Goal: Transaction & Acquisition: Book appointment/travel/reservation

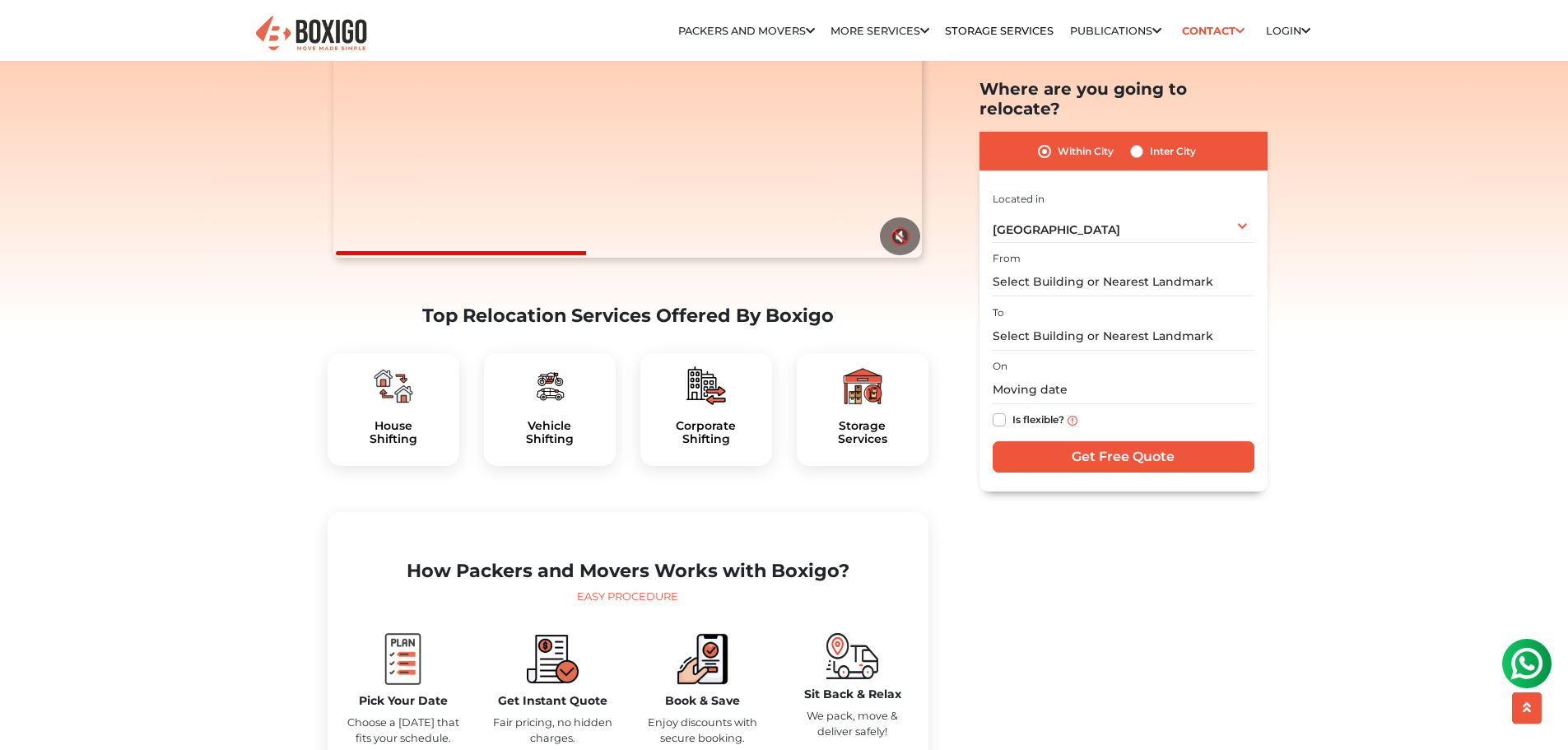
scroll to position [247, 0]
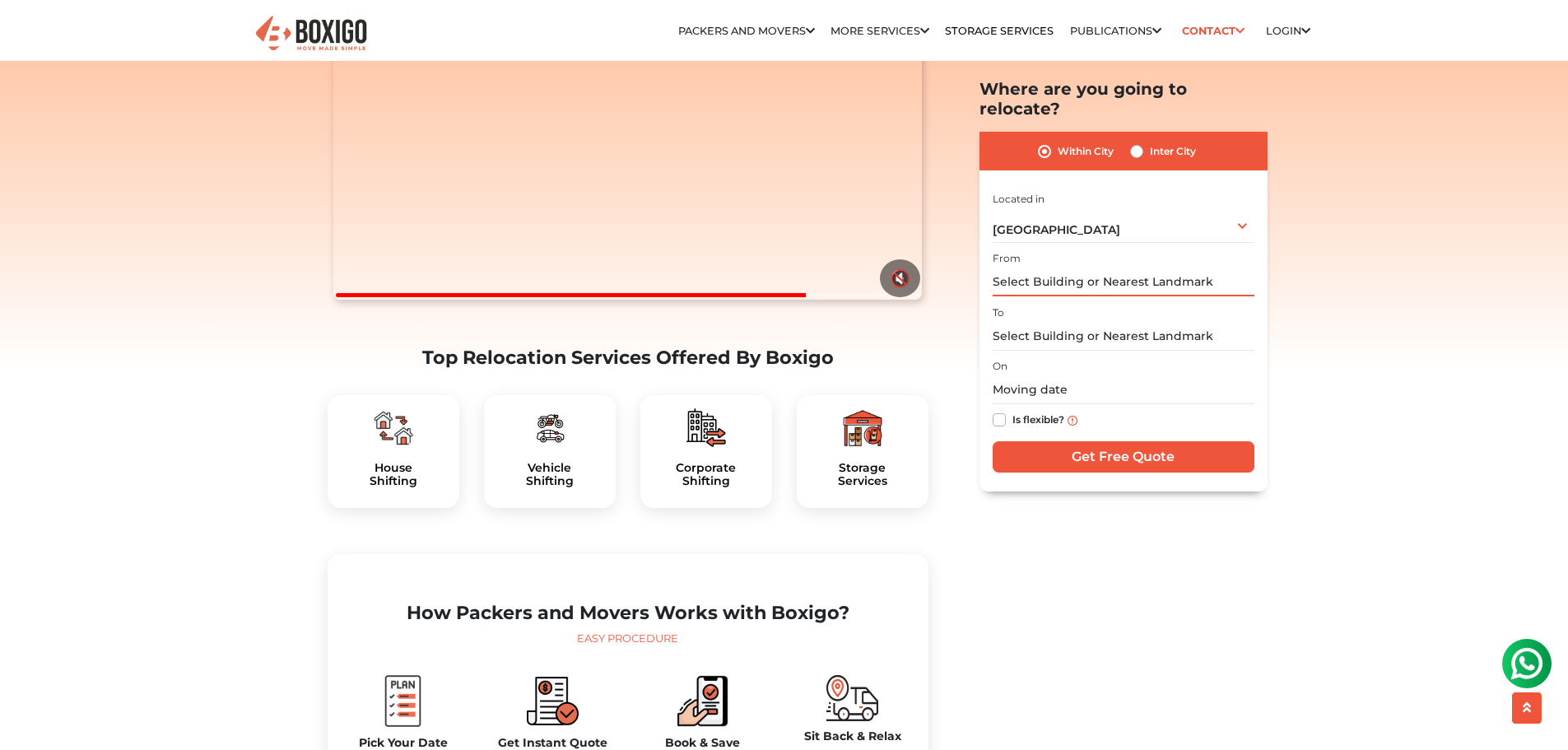
click at [1176, 268] on input "text" at bounding box center [1123, 282] width 262 height 29
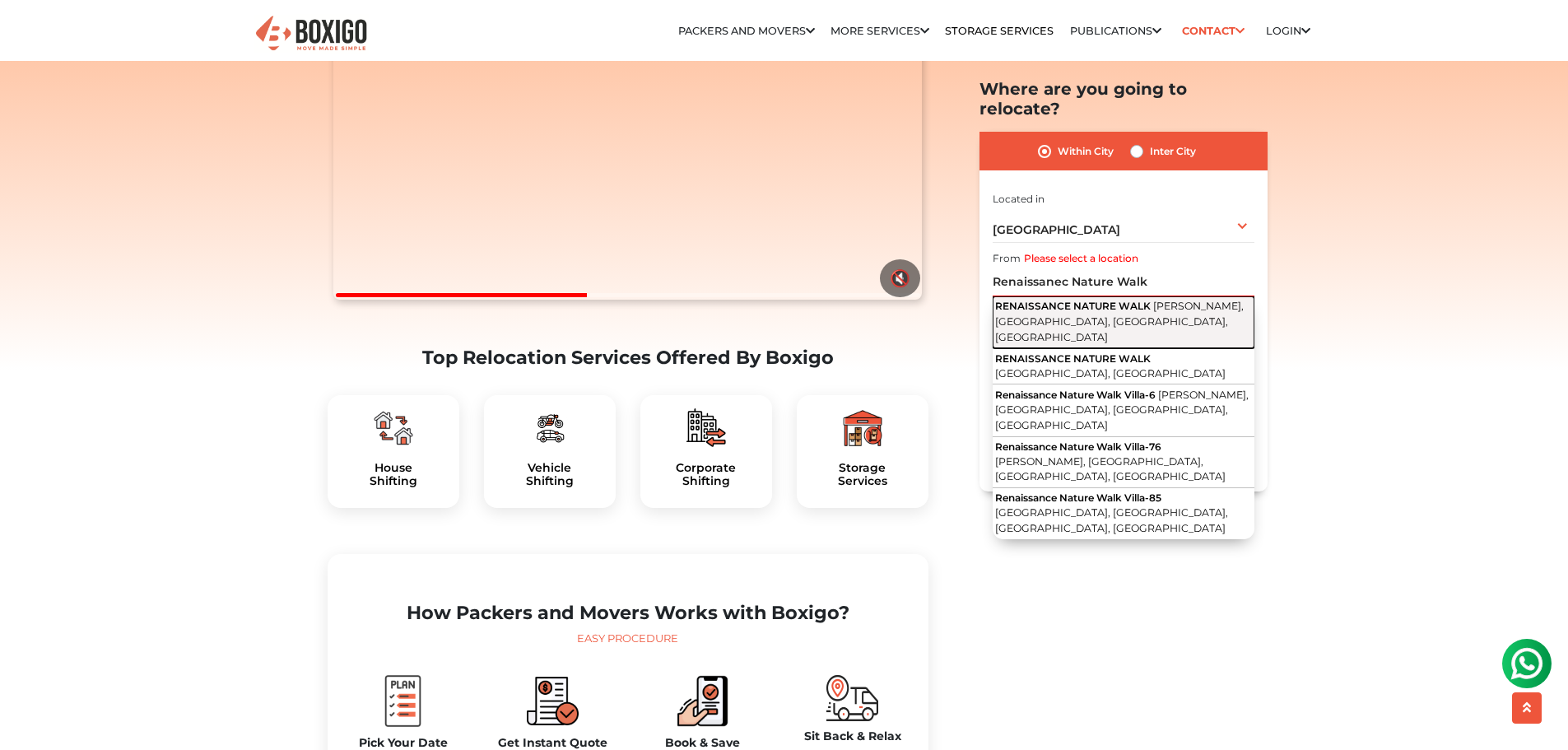
click at [1166, 300] on span "[PERSON_NAME], [GEOGRAPHIC_DATA], [GEOGRAPHIC_DATA], [GEOGRAPHIC_DATA]" at bounding box center [1119, 321] width 249 height 43
type input "RENAISSANCE NATURE WALK, Satyasaibaba Layout, [GEOGRAPHIC_DATA], [GEOGRAPHIC_DA…"
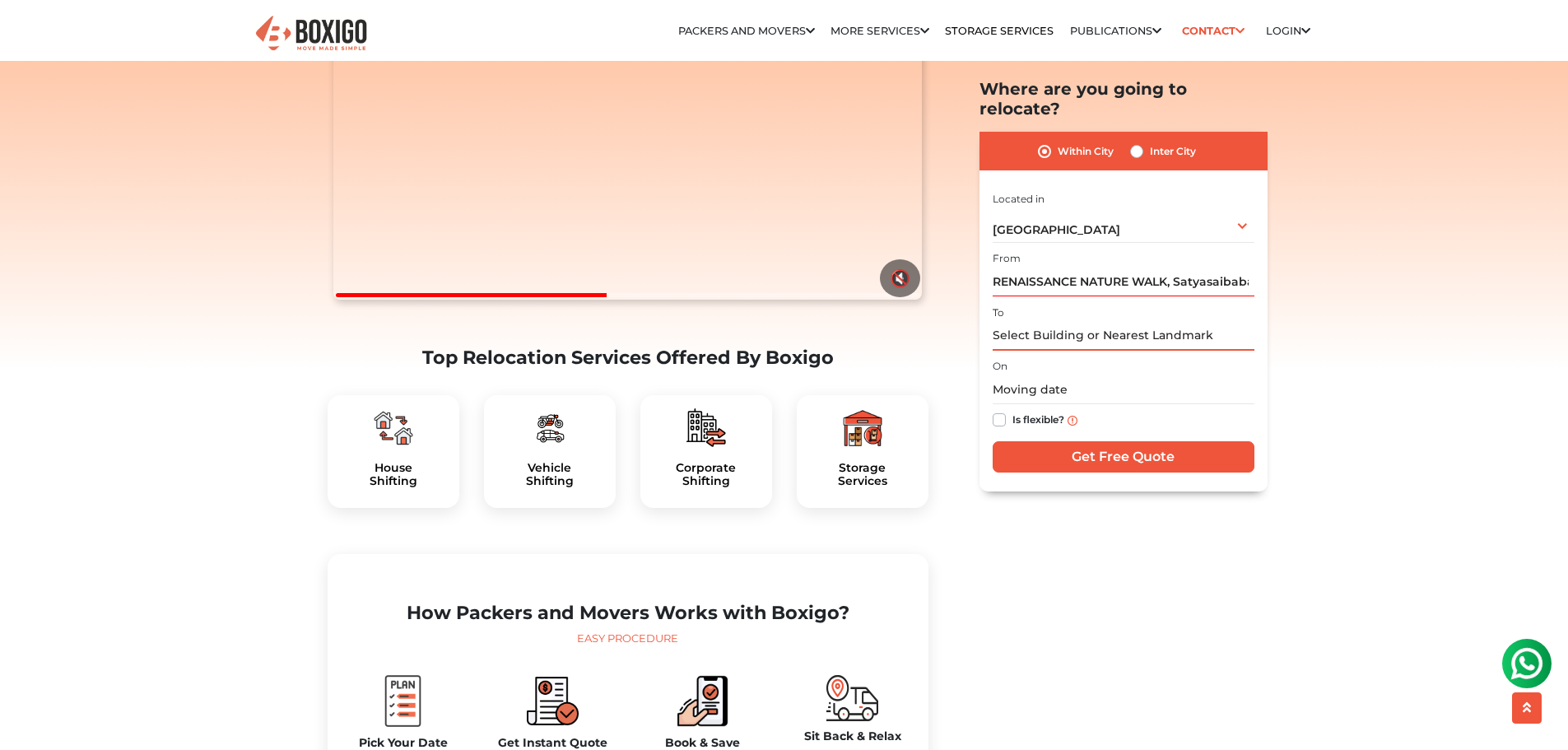
click at [1098, 321] on input "text" at bounding box center [1123, 336] width 262 height 29
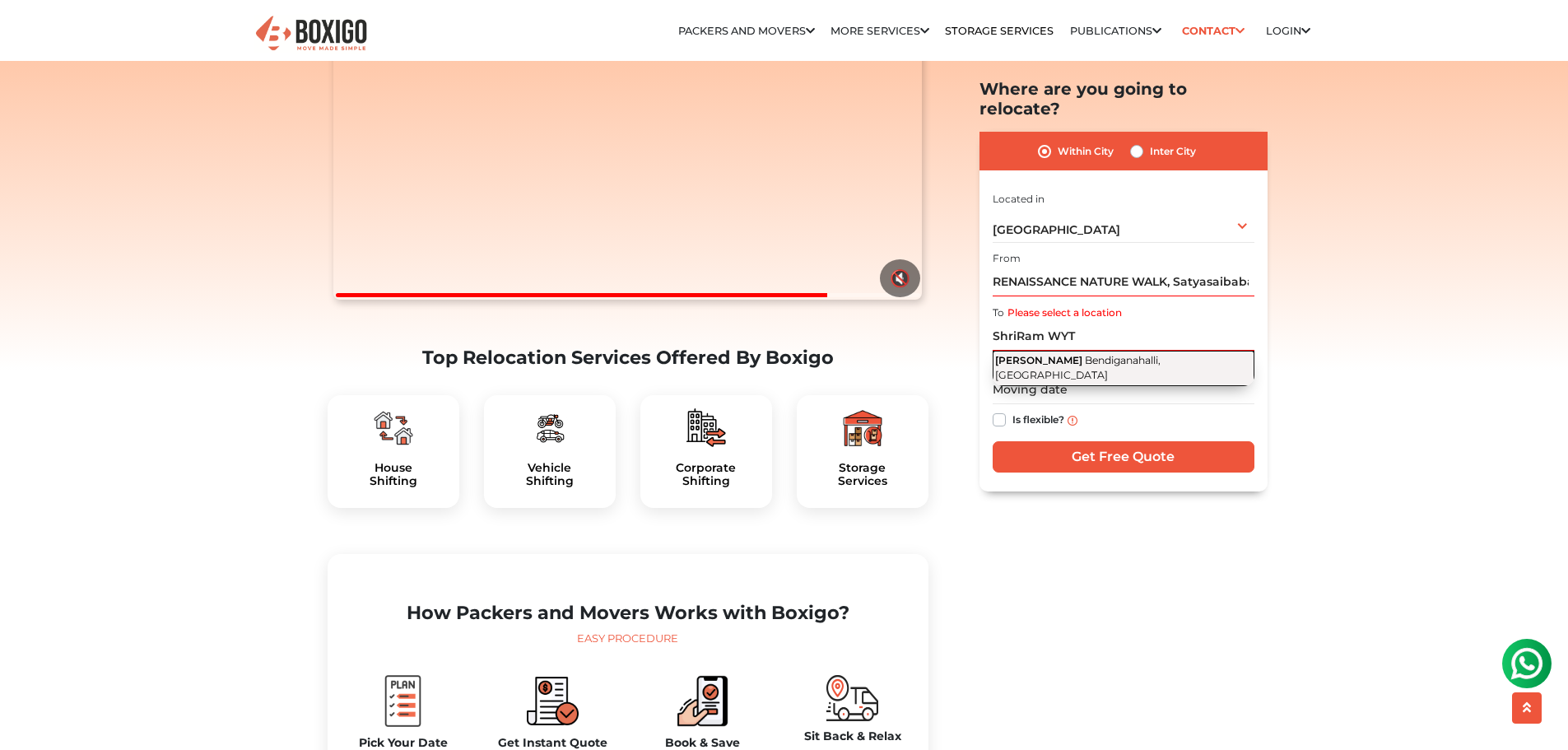
click at [1101, 354] on span "Bendiganahalli, [GEOGRAPHIC_DATA]" at bounding box center [1077, 367] width 166 height 28
type input "[PERSON_NAME], Bendiganahalli, [GEOGRAPHIC_DATA]"
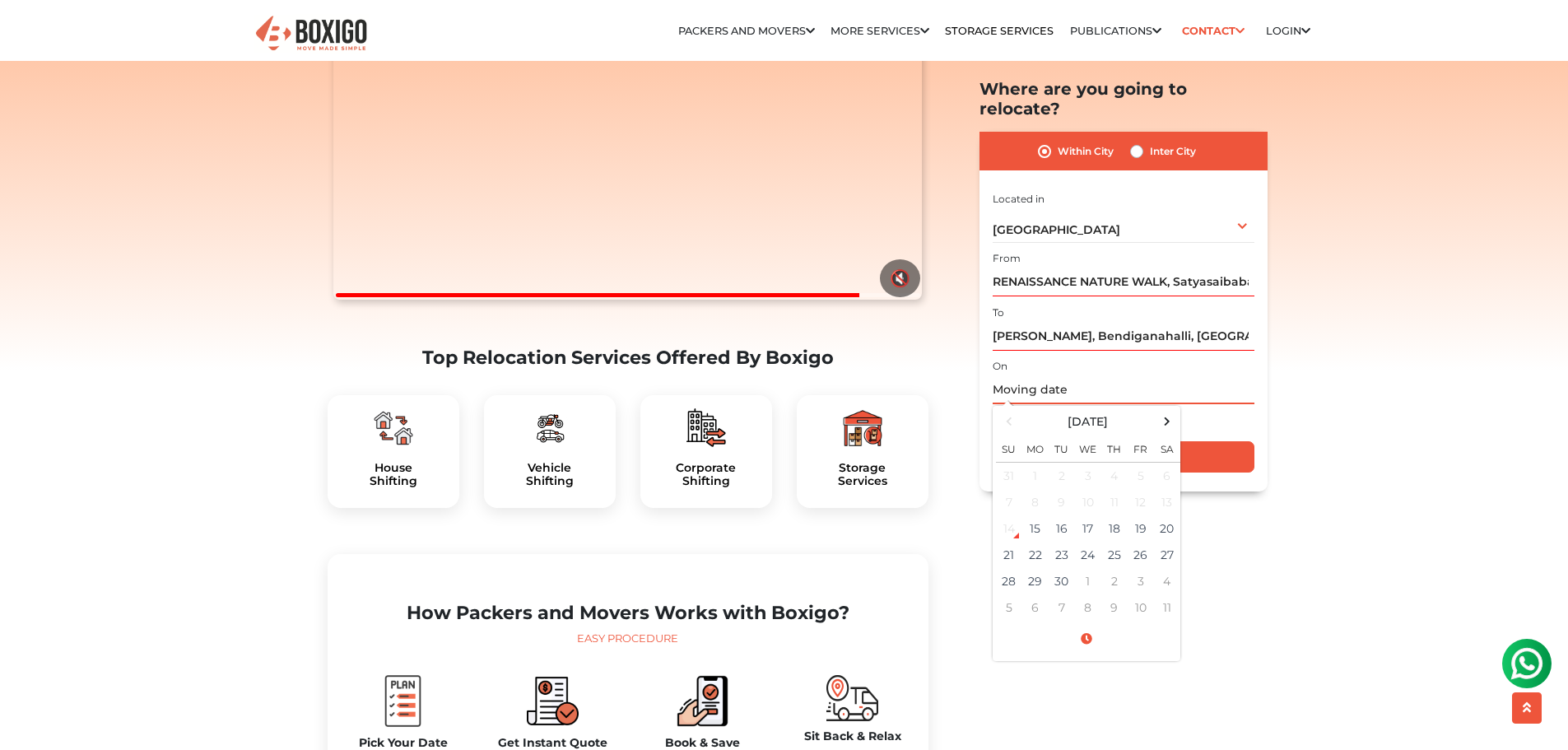
click at [1069, 376] on input "text" at bounding box center [1123, 390] width 262 height 29
click at [1163, 542] on td "27" at bounding box center [1167, 556] width 27 height 27
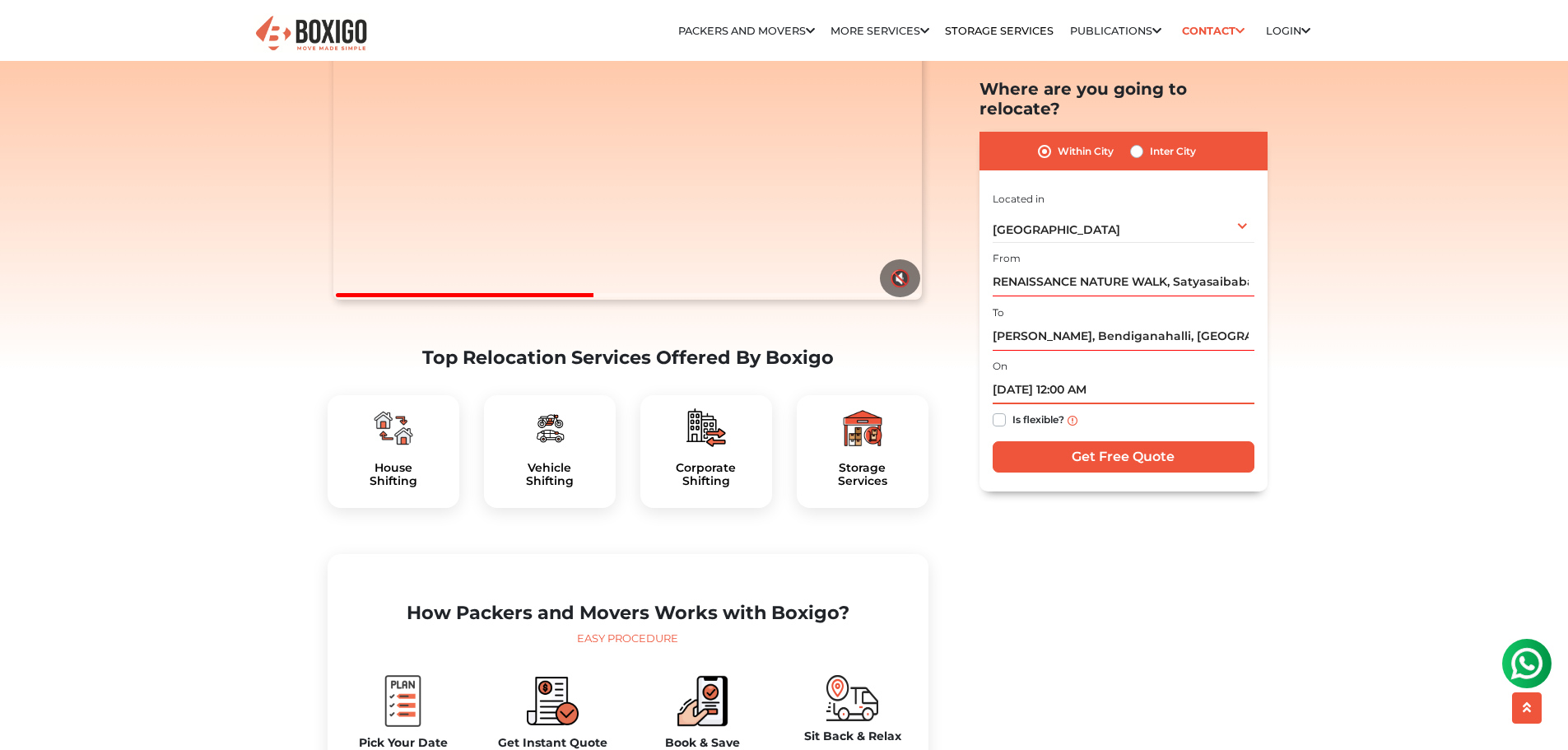
click at [1112, 376] on input "[DATE] 12:00 AM" at bounding box center [1123, 390] width 262 height 29
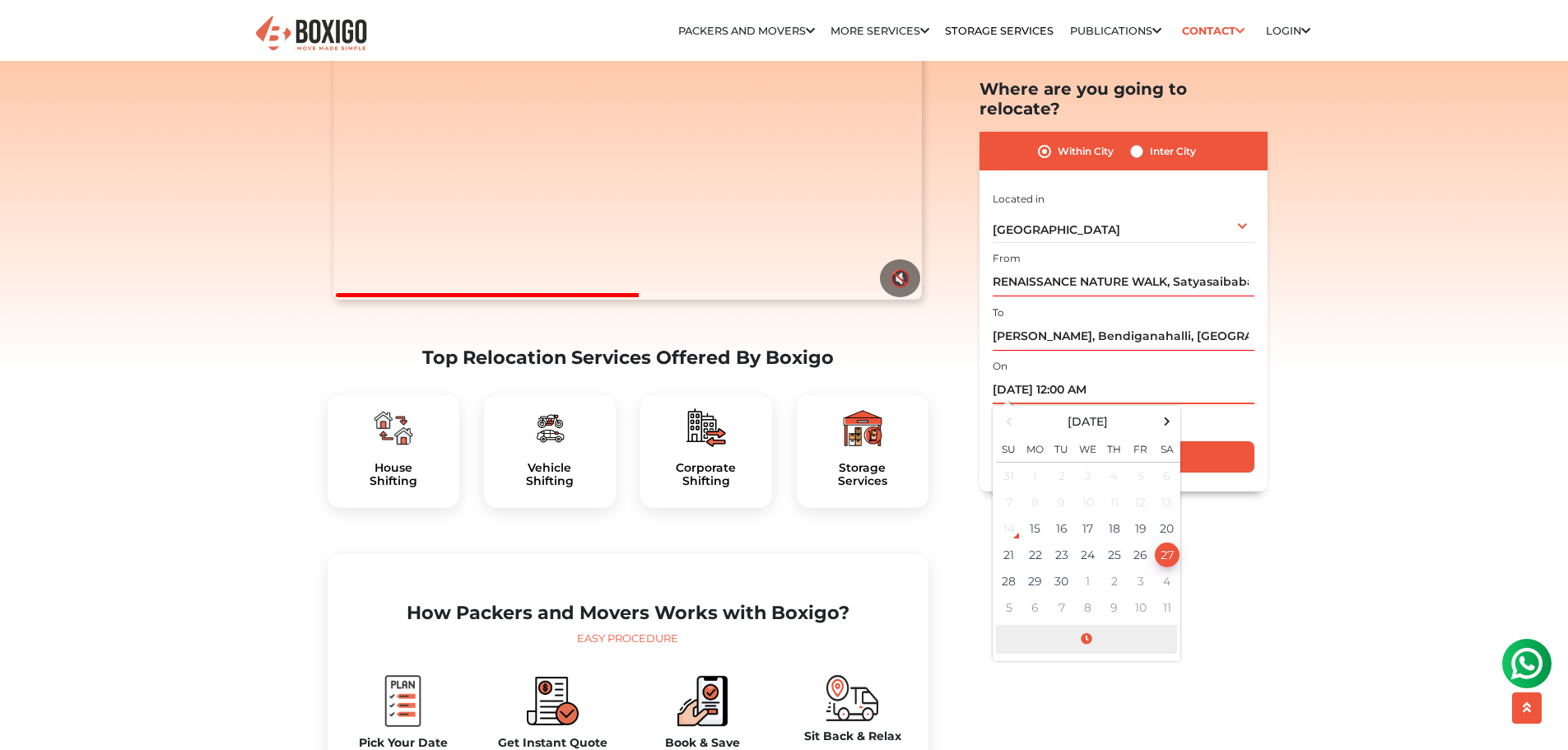
click at [1091, 626] on span at bounding box center [1086, 640] width 181 height 29
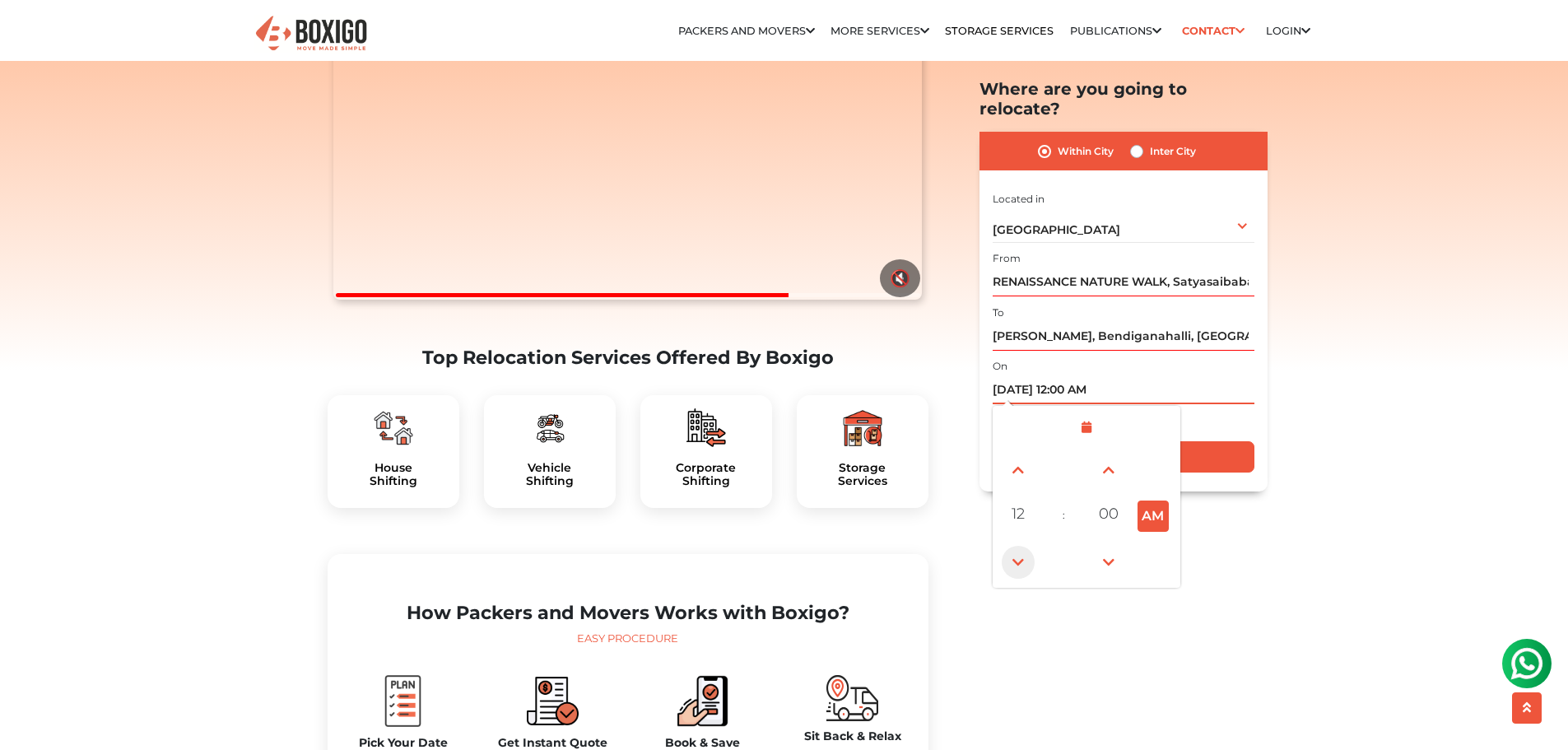
click at [1020, 545] on span at bounding box center [1018, 562] width 33 height 33
click at [1017, 457] on span at bounding box center [1018, 470] width 33 height 33
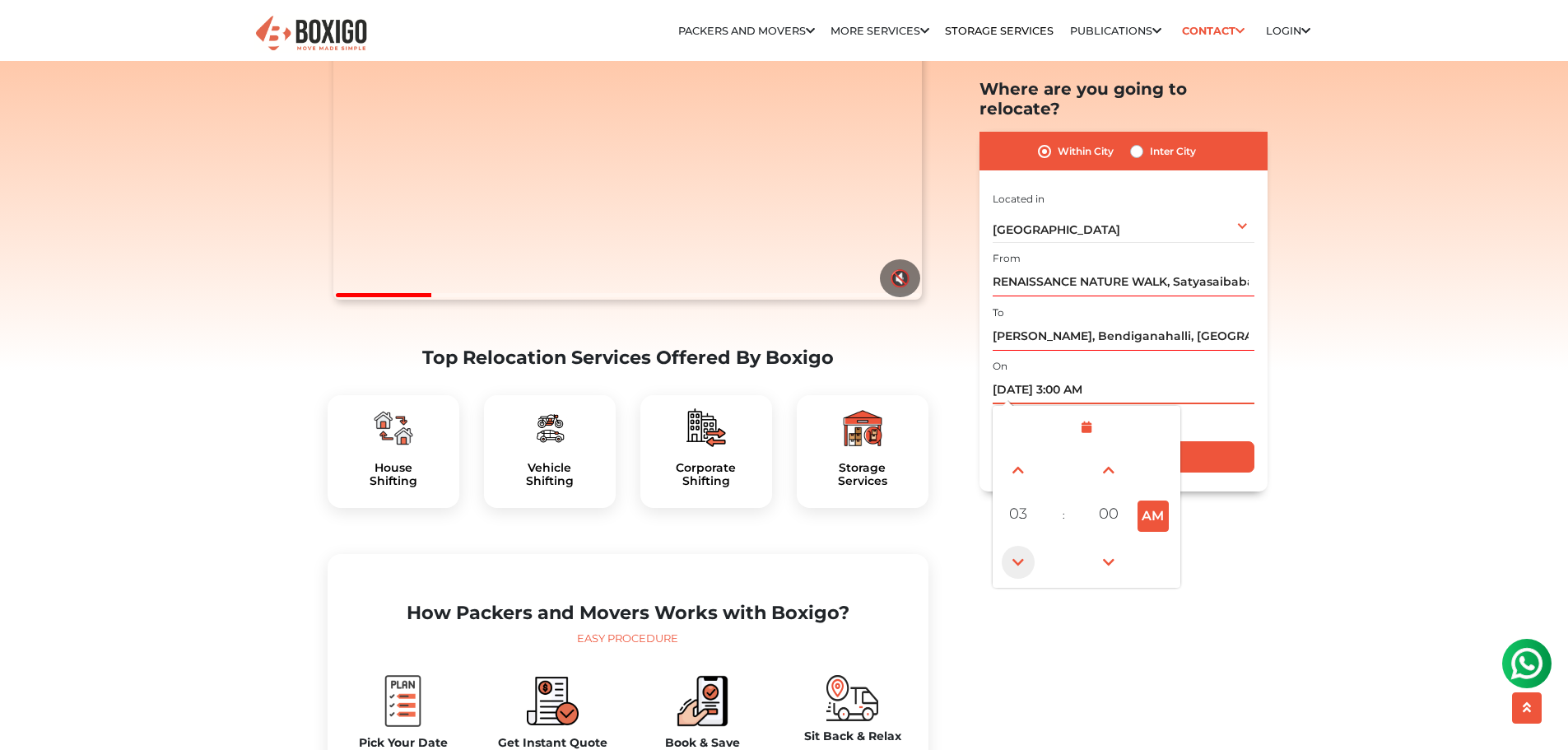
click at [1015, 545] on span at bounding box center [1018, 562] width 33 height 33
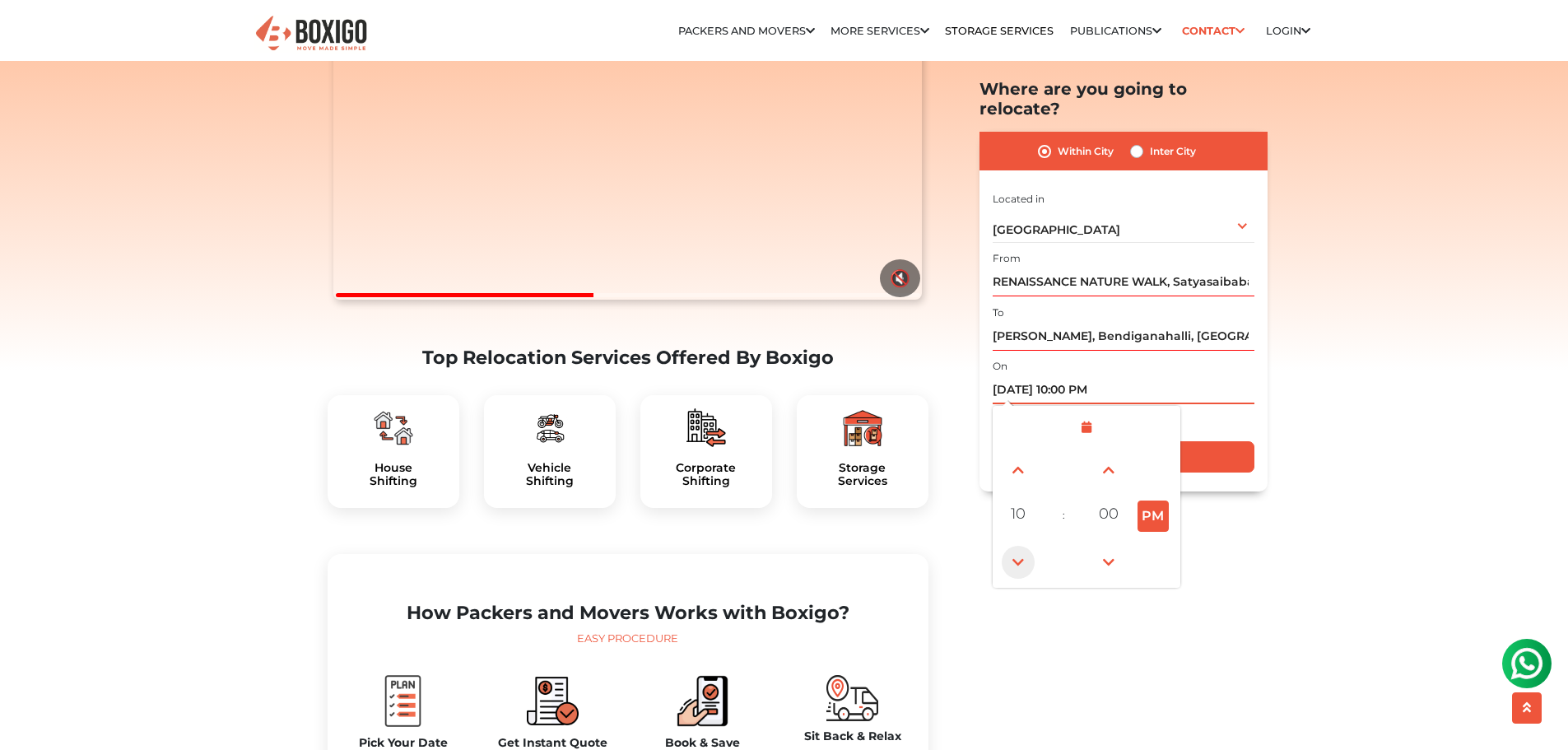
click at [1015, 545] on span at bounding box center [1018, 562] width 33 height 33
click at [1016, 456] on span at bounding box center [1018, 470] width 33 height 33
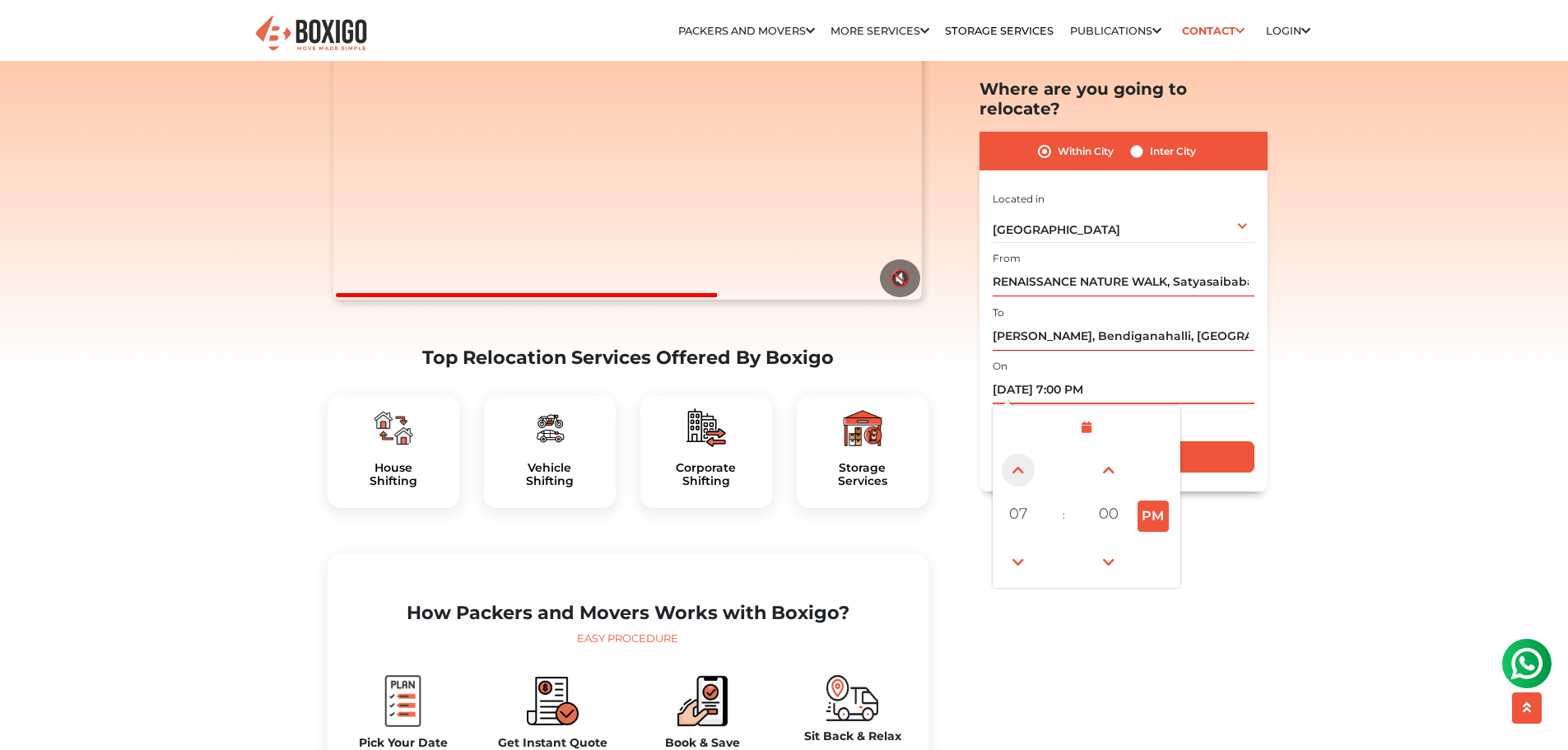
click at [1016, 456] on span at bounding box center [1018, 470] width 33 height 33
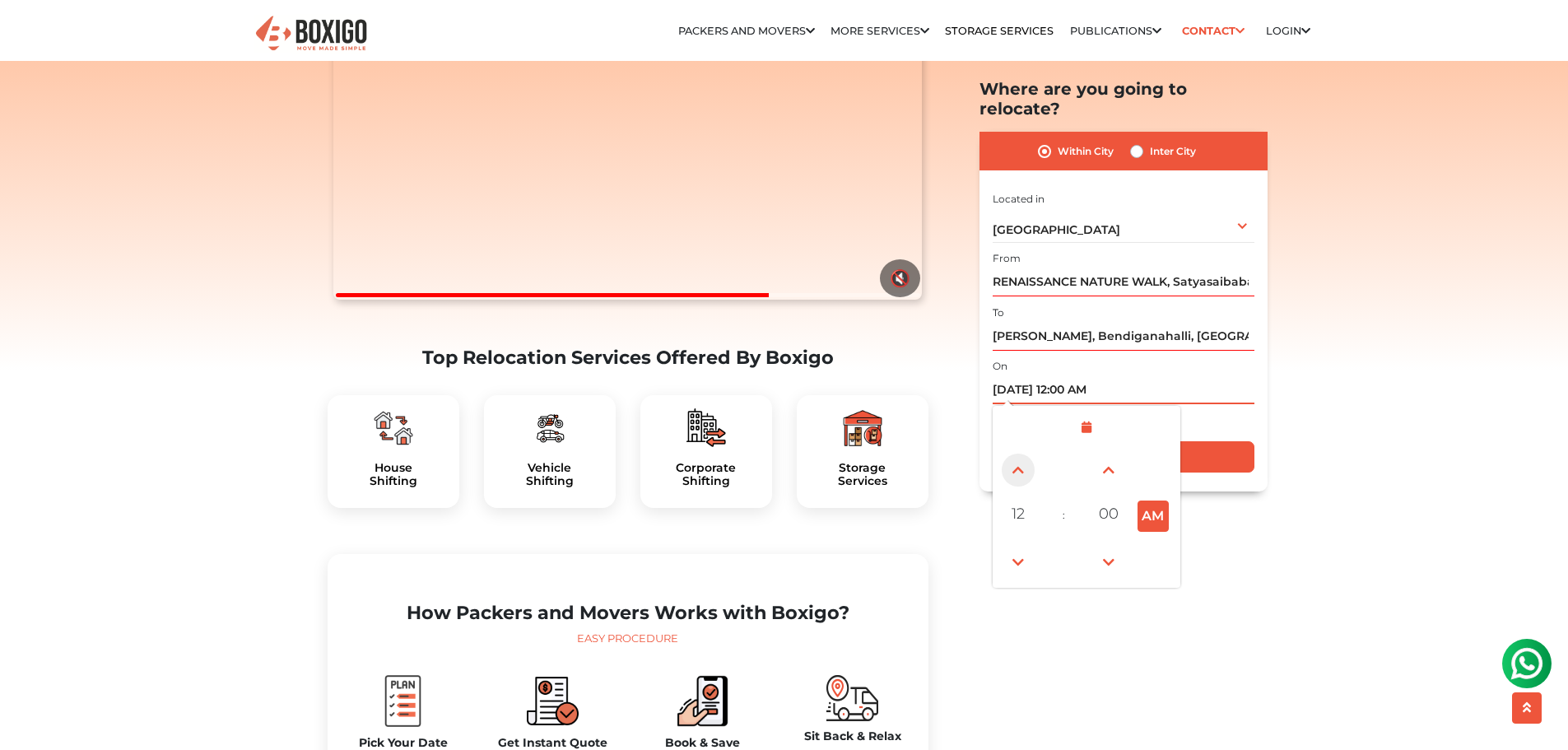
click at [1016, 456] on span at bounding box center [1018, 470] width 33 height 33
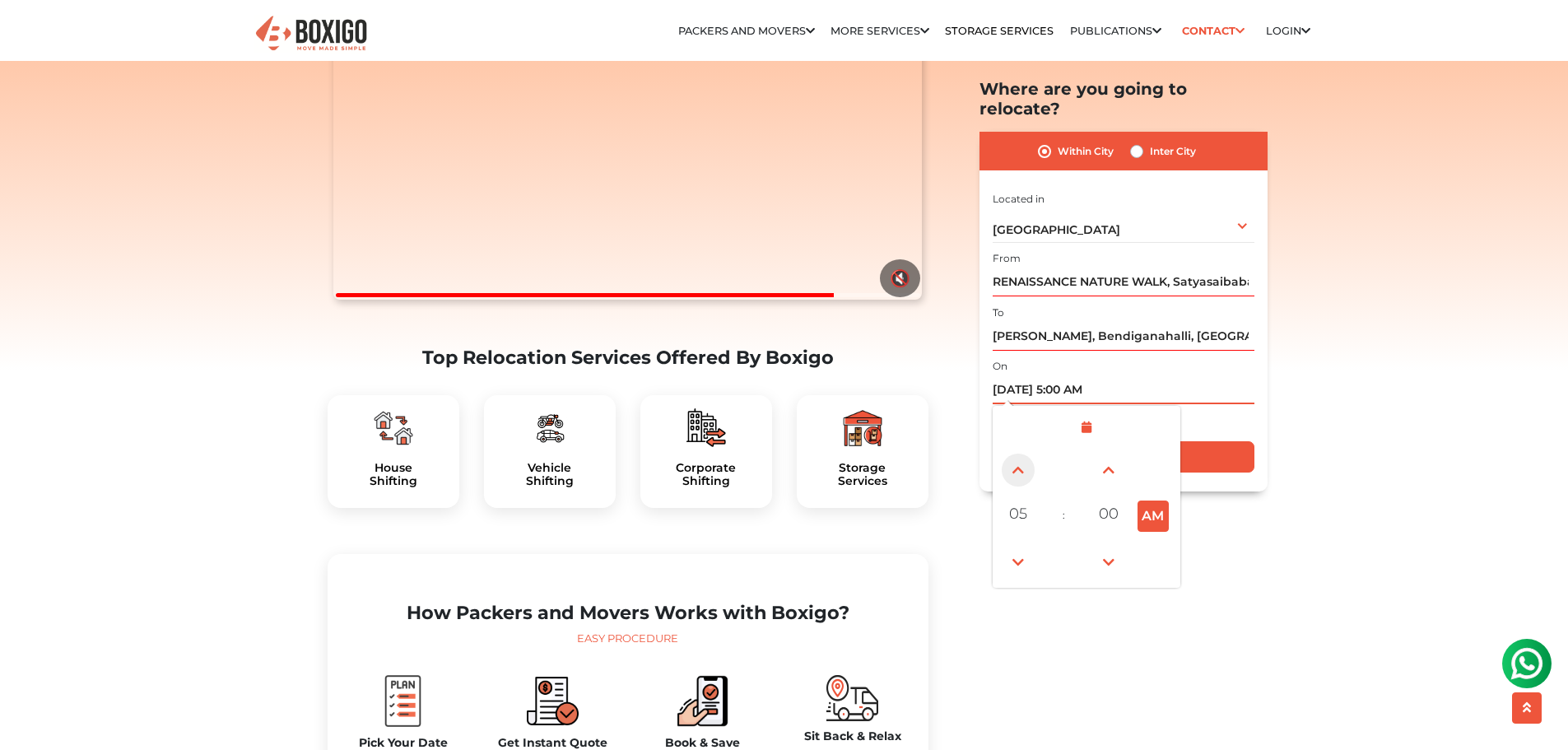
click at [1016, 456] on span at bounding box center [1018, 470] width 33 height 33
click at [1018, 453] on span at bounding box center [1018, 470] width 33 height 33
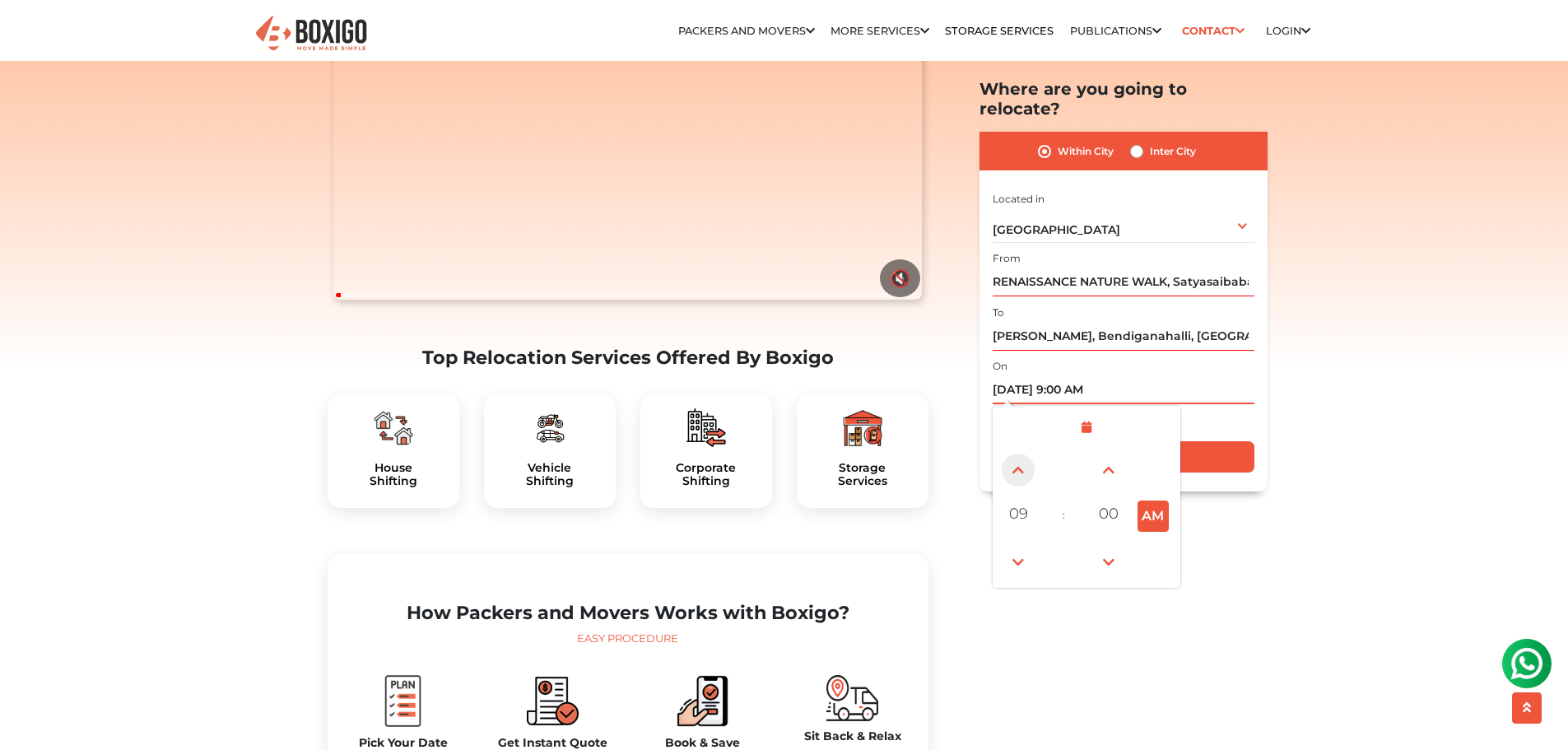
type input "[DATE] 10:00 AM"
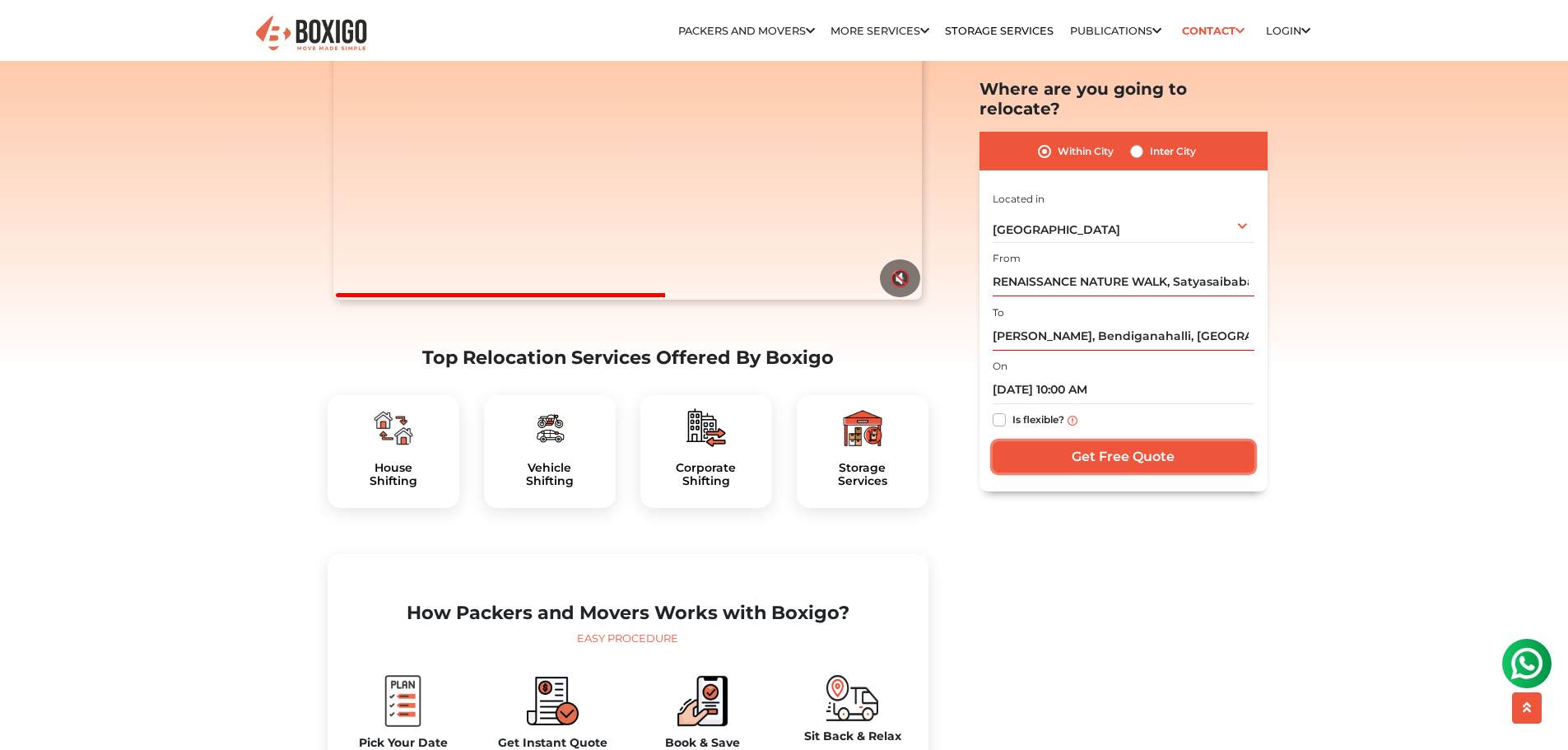
click at [1139, 442] on input "Get Free Quote" at bounding box center [1123, 457] width 262 height 32
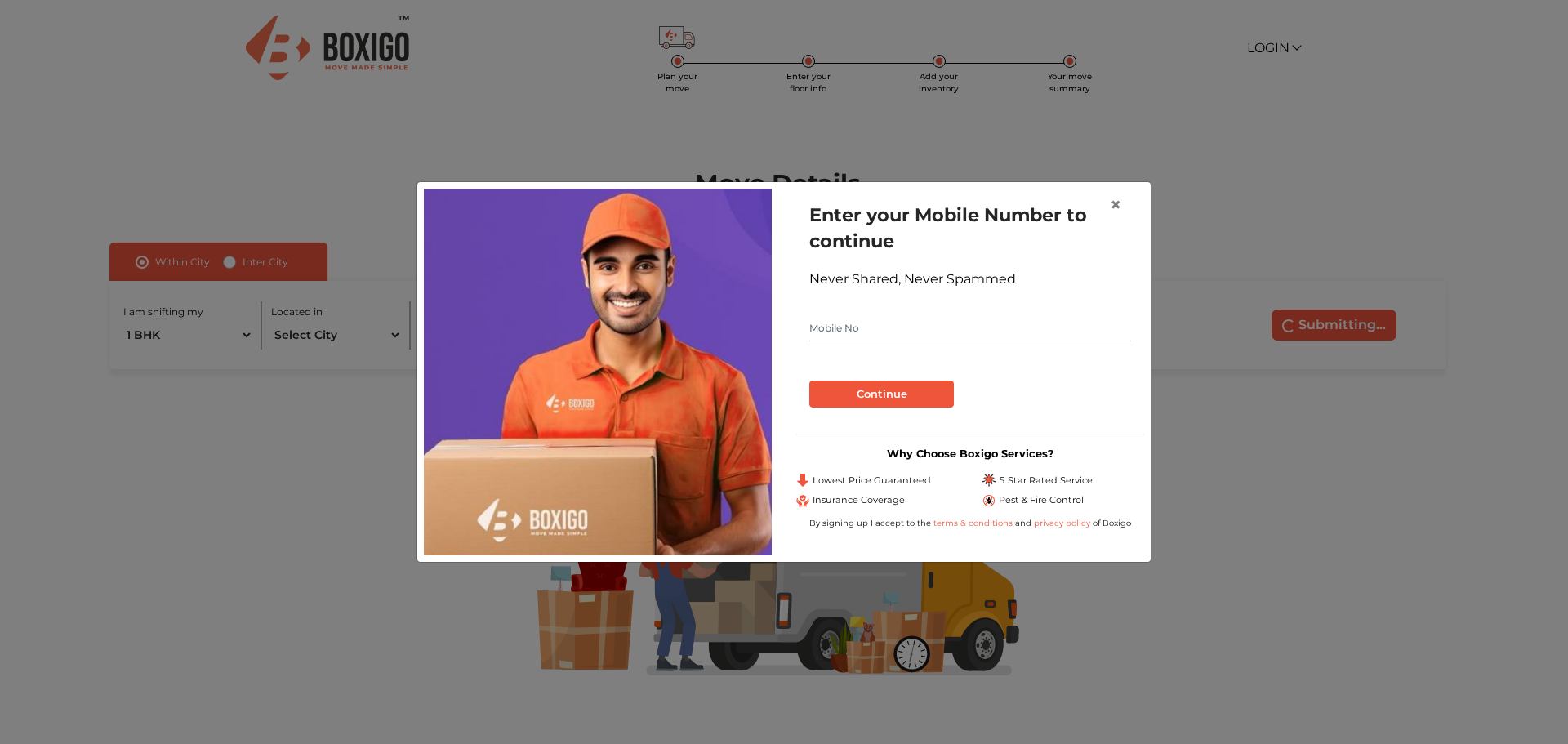
click at [857, 331] on input "text" at bounding box center [970, 328] width 322 height 27
type input "8553044673"
click at [923, 401] on button "Continue" at bounding box center [882, 394] width 144 height 28
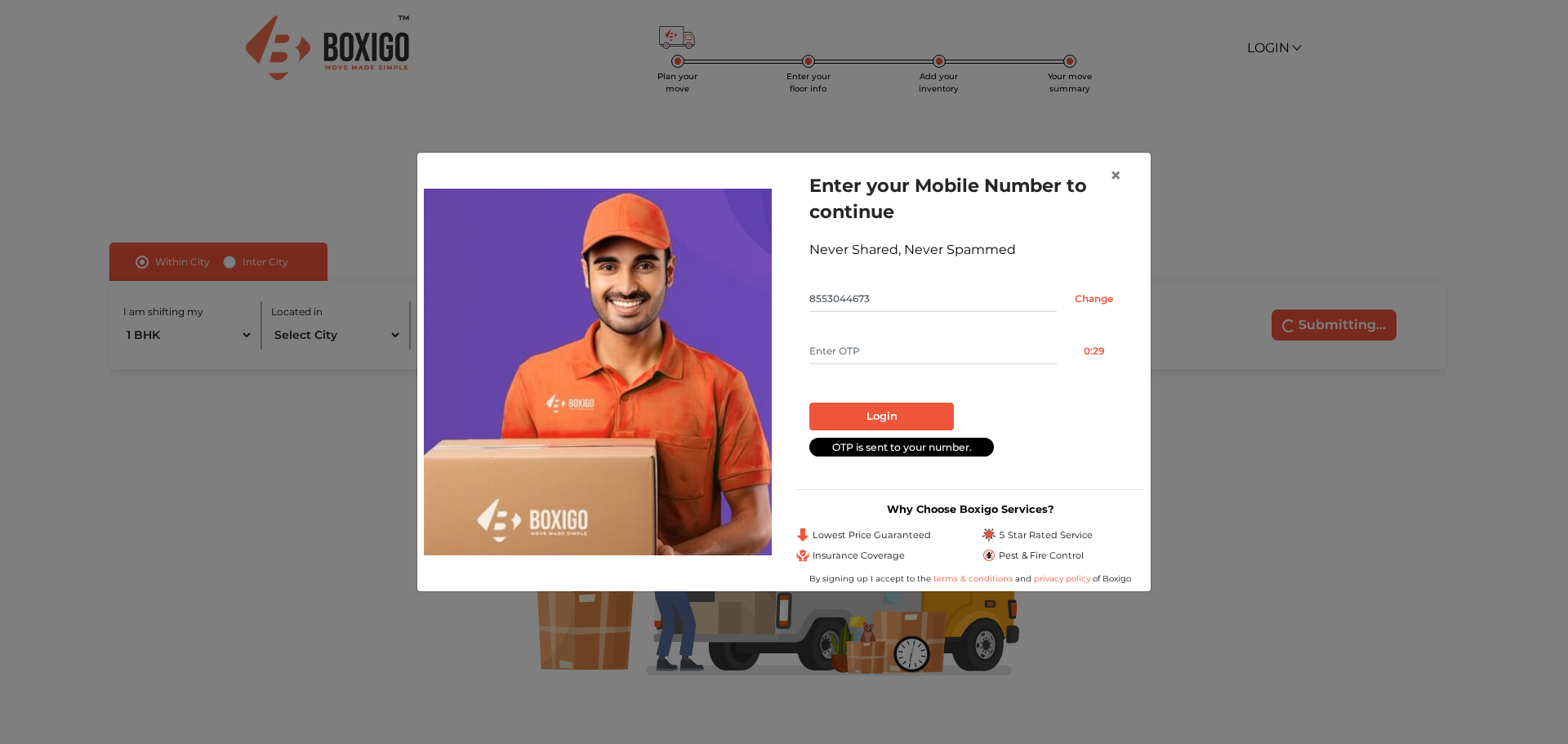
click at [938, 359] on input "text" at bounding box center [933, 351] width 248 height 27
click at [899, 349] on input "text" at bounding box center [933, 351] width 248 height 27
type input "6176"
click at [894, 414] on button "Login" at bounding box center [882, 416] width 144 height 28
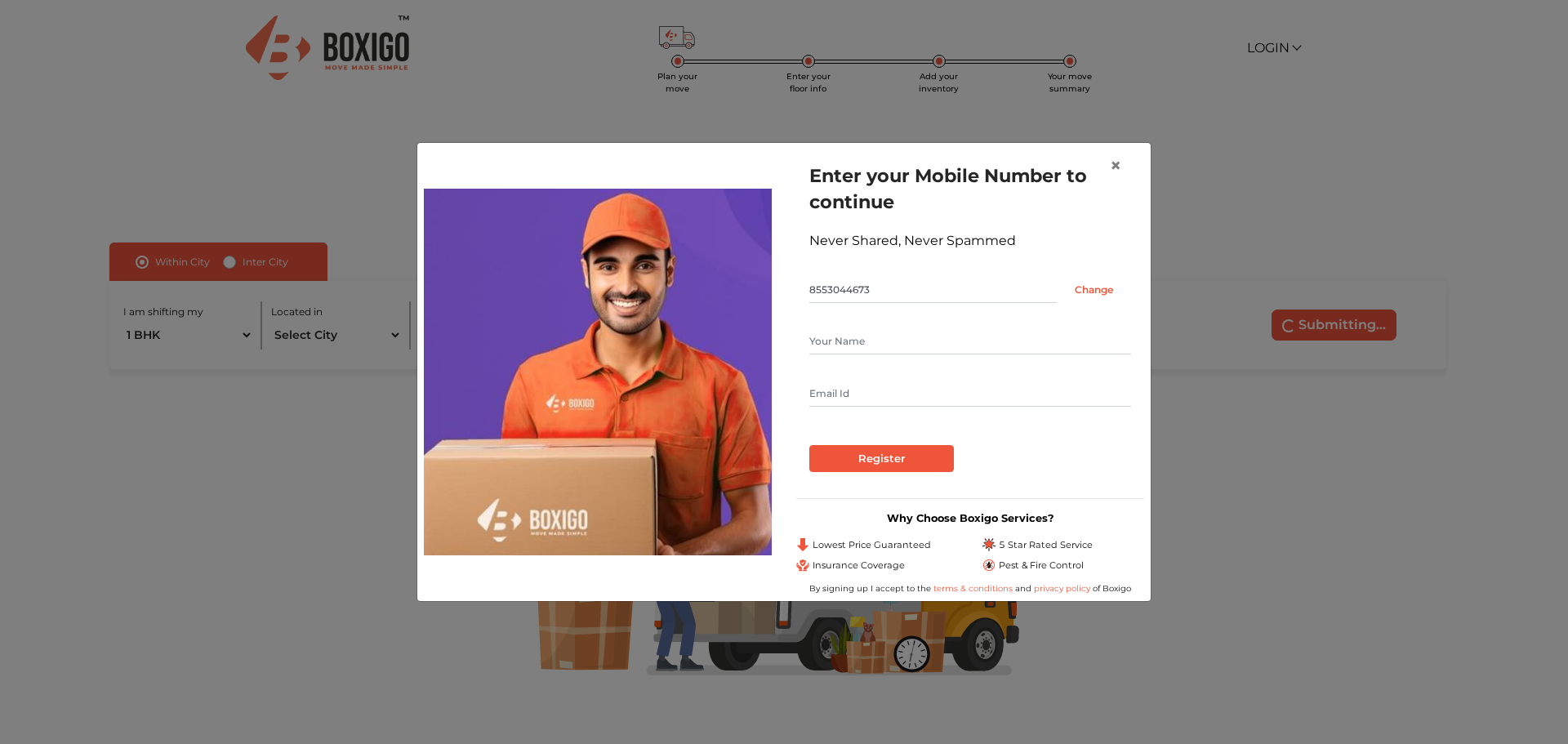
click at [873, 339] on input "text" at bounding box center [970, 342] width 322 height 27
type input "Suraj Shukla"
click at [849, 400] on input "text" at bounding box center [970, 394] width 322 height 27
type input "shuklasuraj1000@gmail.com"
click at [1026, 452] on div "Register" at bounding box center [970, 458] width 322 height 28
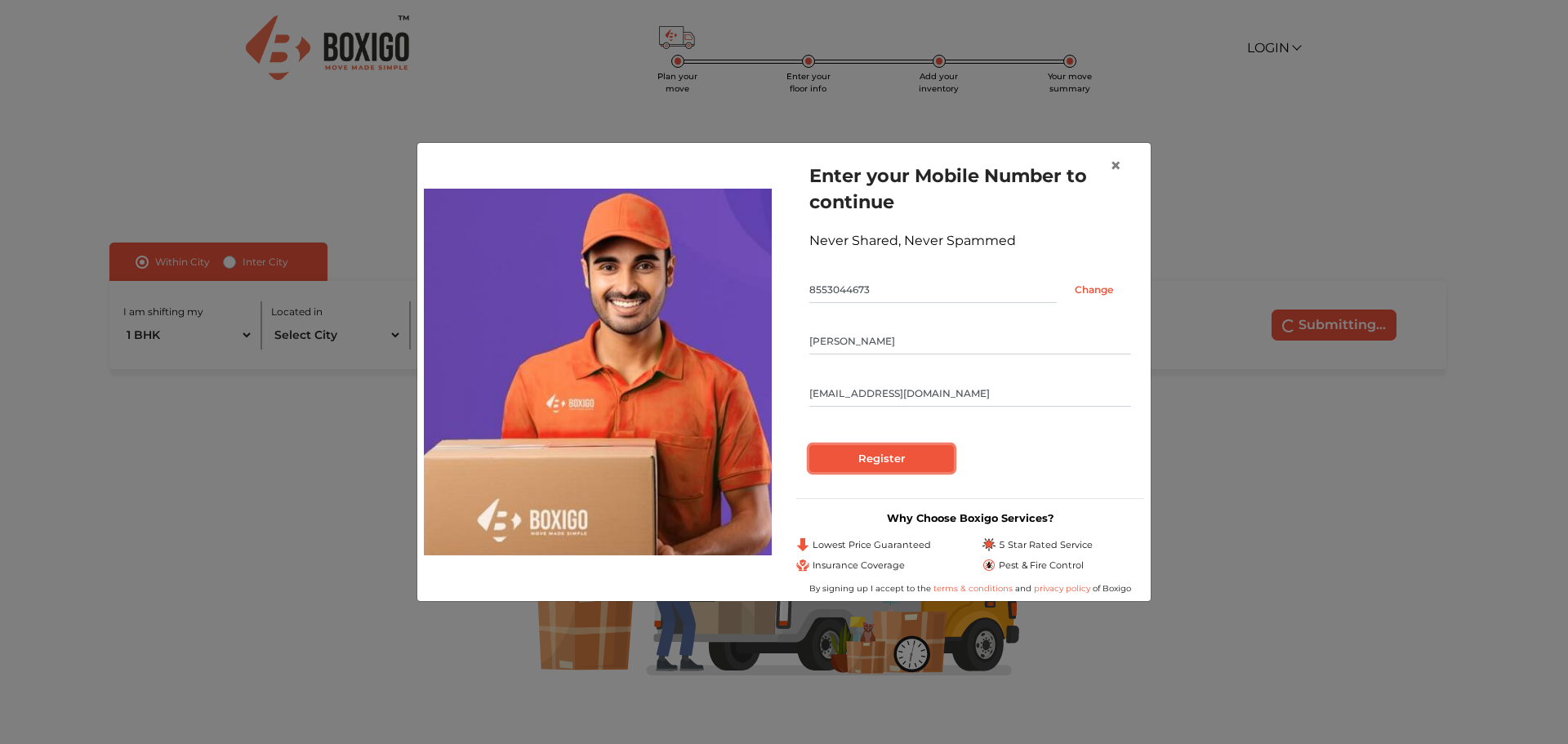
click at [884, 454] on input "Register" at bounding box center [882, 458] width 144 height 28
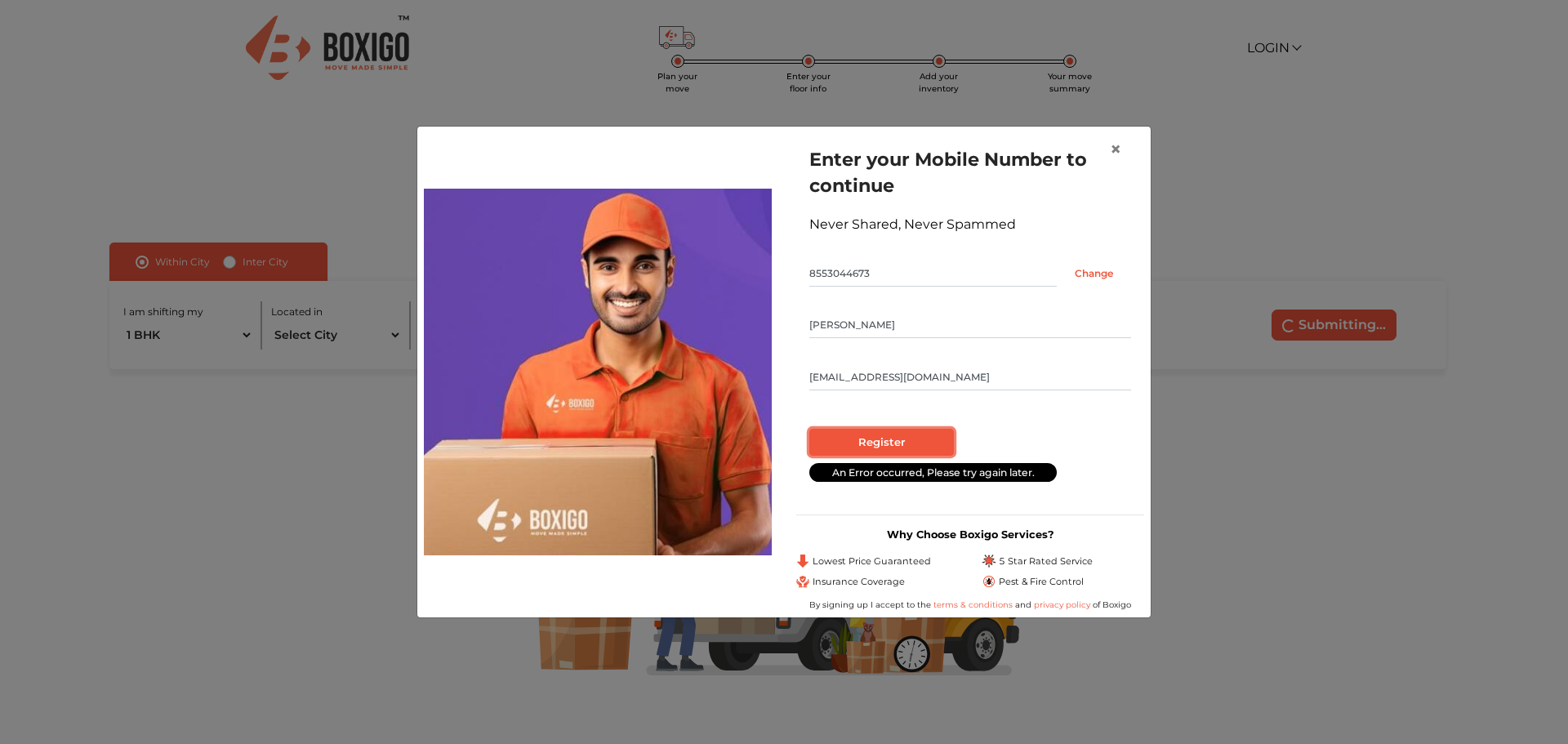
click at [886, 448] on input "Register" at bounding box center [882, 442] width 144 height 28
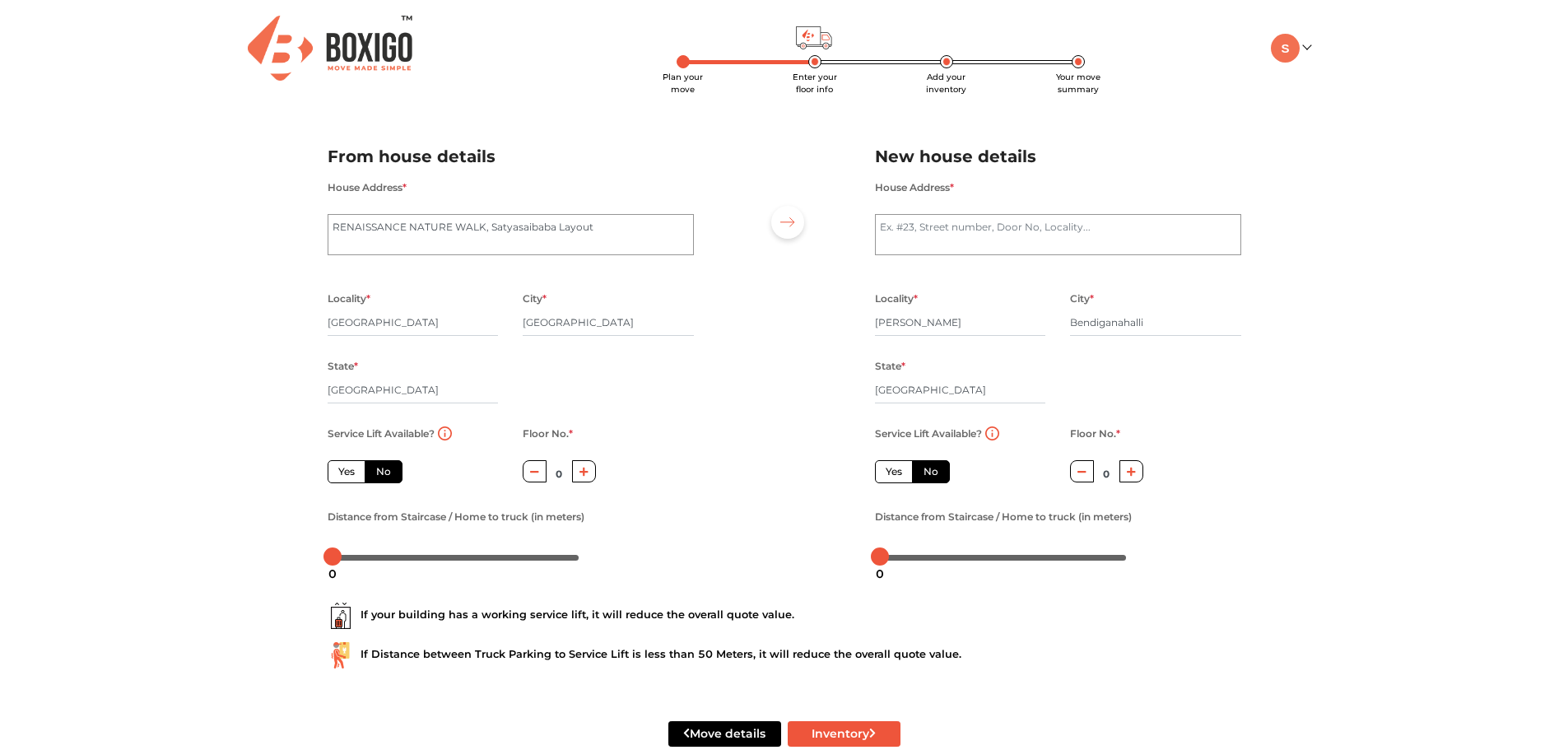
scroll to position [36, 0]
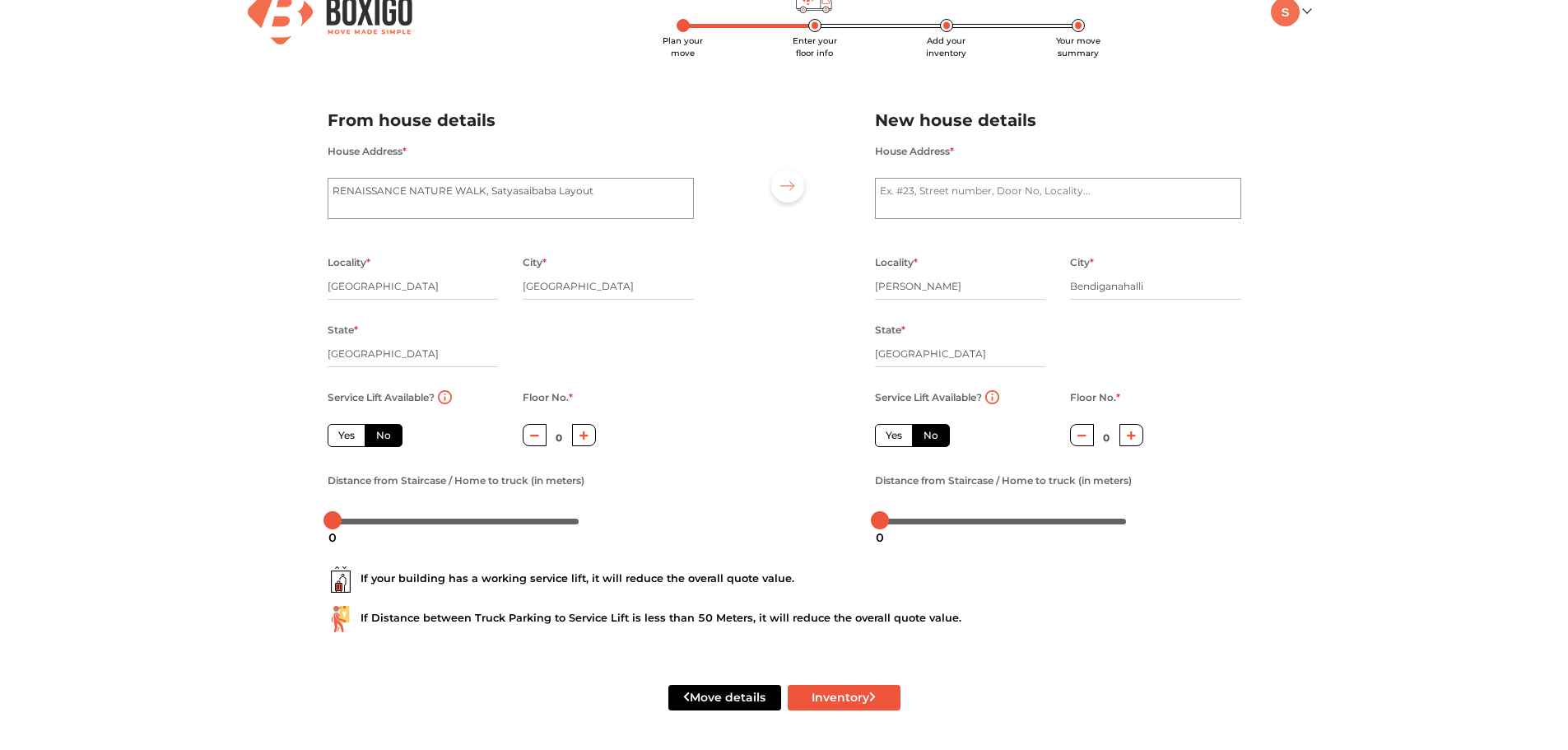
click at [350, 436] on label "Yes" at bounding box center [346, 435] width 38 height 23
click at [349, 436] on input "Yes" at bounding box center [343, 432] width 11 height 11
radio input "true"
click at [896, 430] on label "Yes" at bounding box center [894, 435] width 38 height 23
click at [896, 430] on input "Yes" at bounding box center [891, 432] width 11 height 11
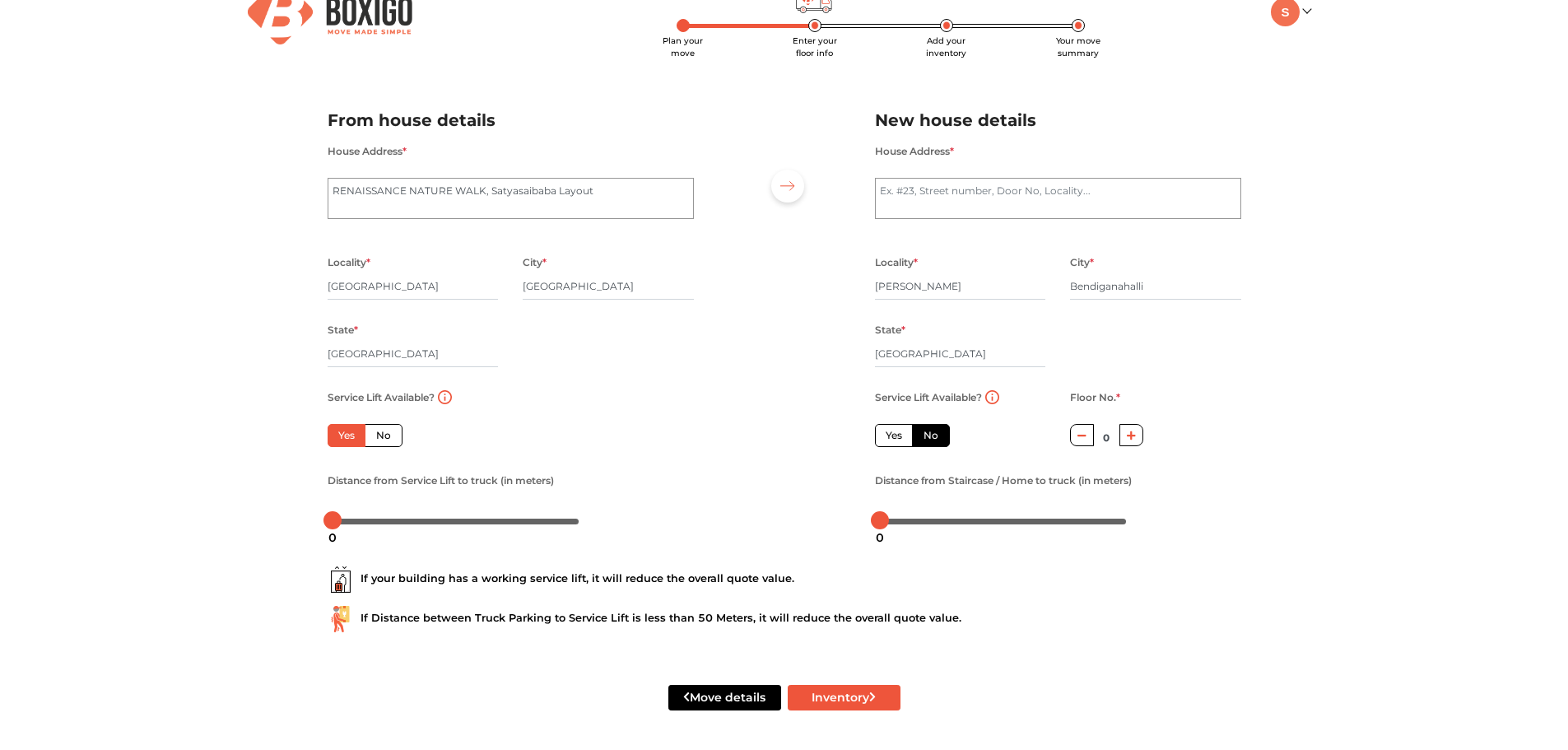
radio input "false"
click at [343, 520] on div at bounding box center [456, 520] width 247 height 10
click at [355, 521] on div at bounding box center [456, 520] width 247 height 10
click at [364, 521] on div at bounding box center [456, 520] width 247 height 10
click at [370, 521] on div at bounding box center [368, 519] width 18 height 18
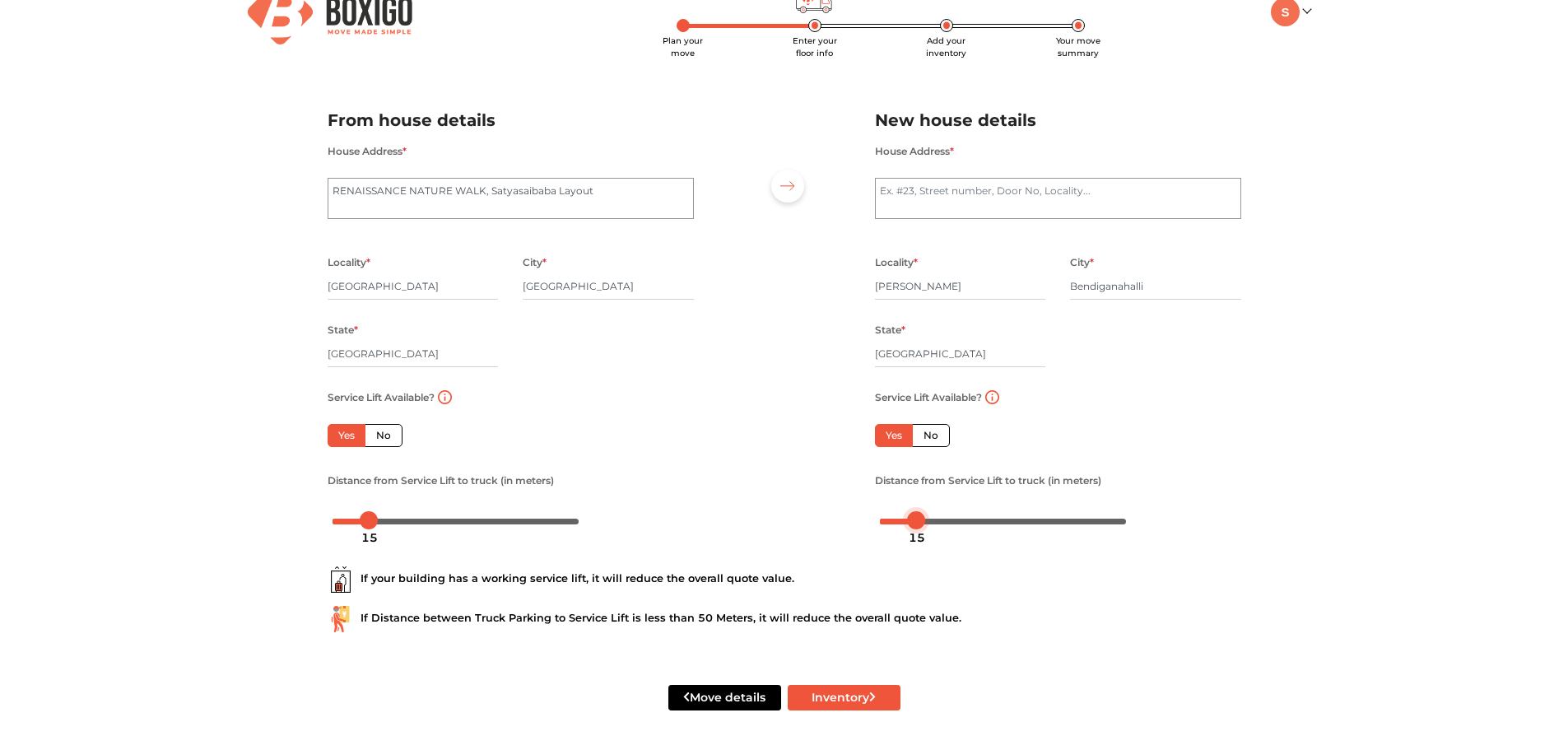
drag, startPoint x: 880, startPoint y: 520, endPoint x: 917, endPoint y: 522, distance: 37.1
click at [917, 522] on body "Plan your move Enter your floor info Add your inventory Your move summary My Mo…" at bounding box center [784, 339] width 1568 height 750
click at [990, 582] on div "If your building has a working service lift, it will reduce the overall quote v…" at bounding box center [784, 580] width 914 height 27
click at [1004, 574] on div "If your building has a working service lift, it will reduce the overall quote v…" at bounding box center [784, 580] width 914 height 27
click at [882, 192] on textarea "House Address *" at bounding box center [1057, 198] width 366 height 41
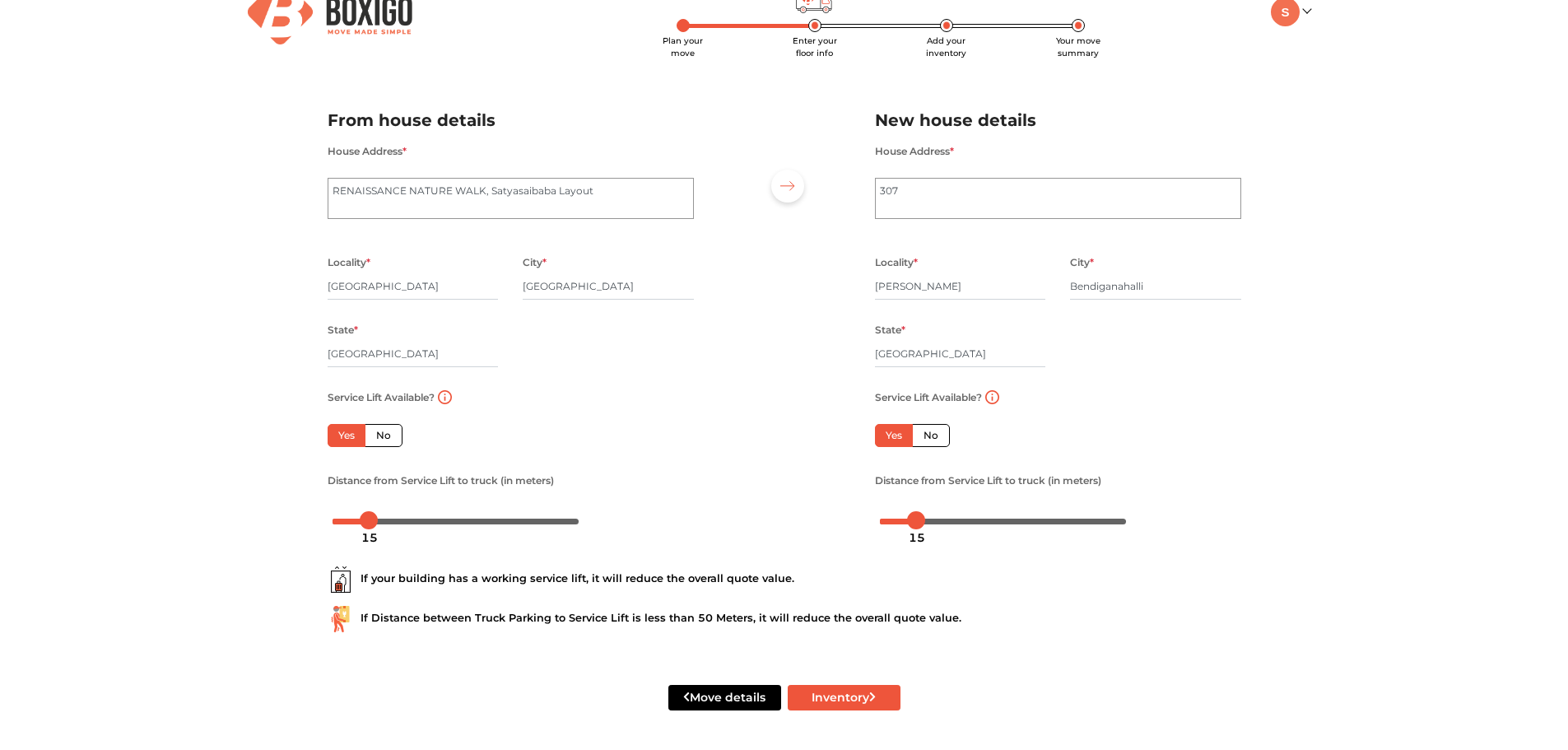
click at [1355, 427] on div "Plan your move Enter your floor info Add your inventory Your move summary My Mo…" at bounding box center [784, 357] width 1568 height 786
click at [878, 191] on textarea "307" at bounding box center [1057, 198] width 366 height 41
type textarea "FLAT-307"
click at [1381, 356] on div "Plan your move Enter your floor info Add your inventory Your move summary My Mo…" at bounding box center [784, 357] width 1568 height 786
click at [1336, 343] on div "Plan your move Enter your floor info Add your inventory Your move summary My Mo…" at bounding box center [784, 357] width 1568 height 786
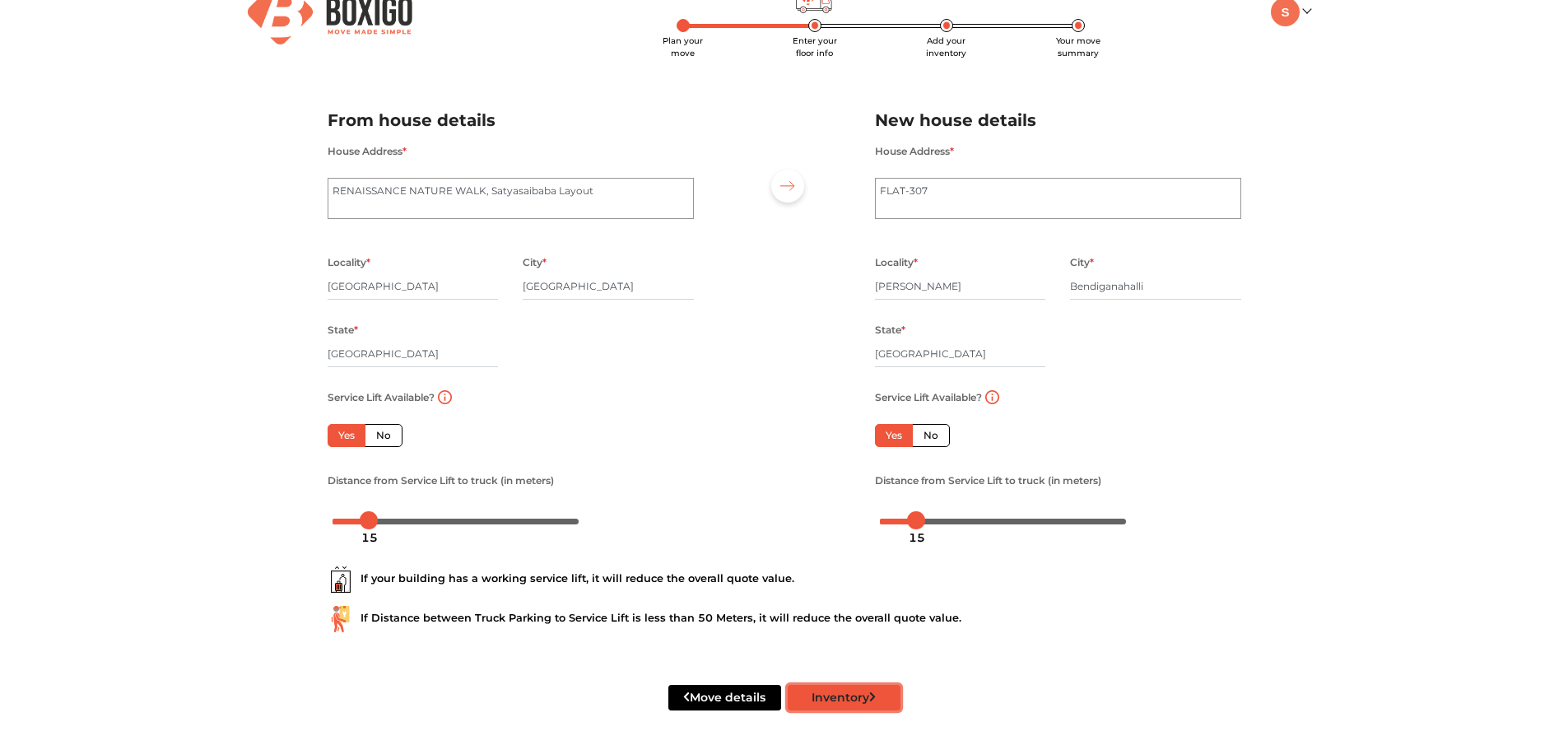
click at [881, 699] on button "Inventory" at bounding box center [844, 697] width 113 height 26
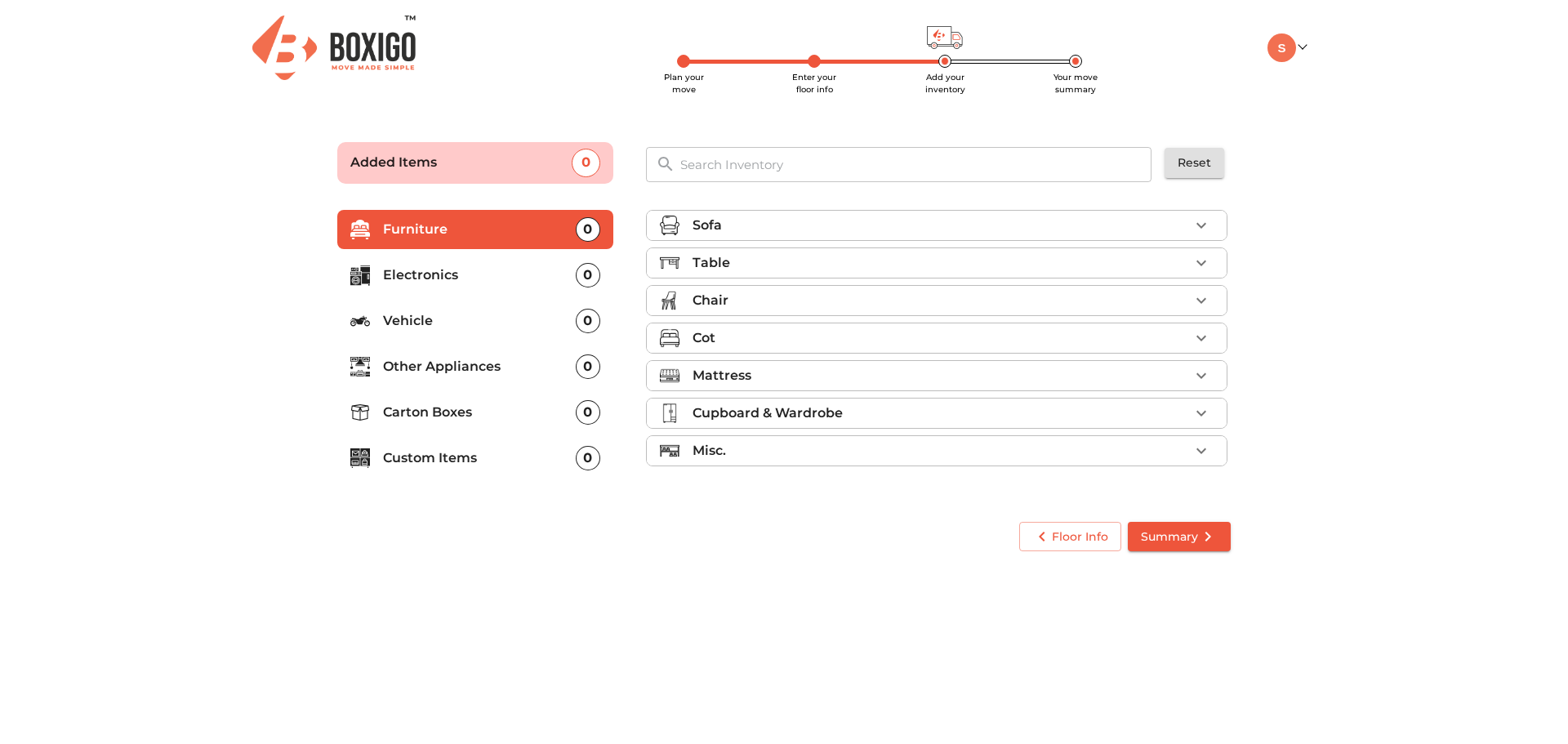
click at [1202, 370] on icon "button" at bounding box center [1201, 375] width 20 height 20
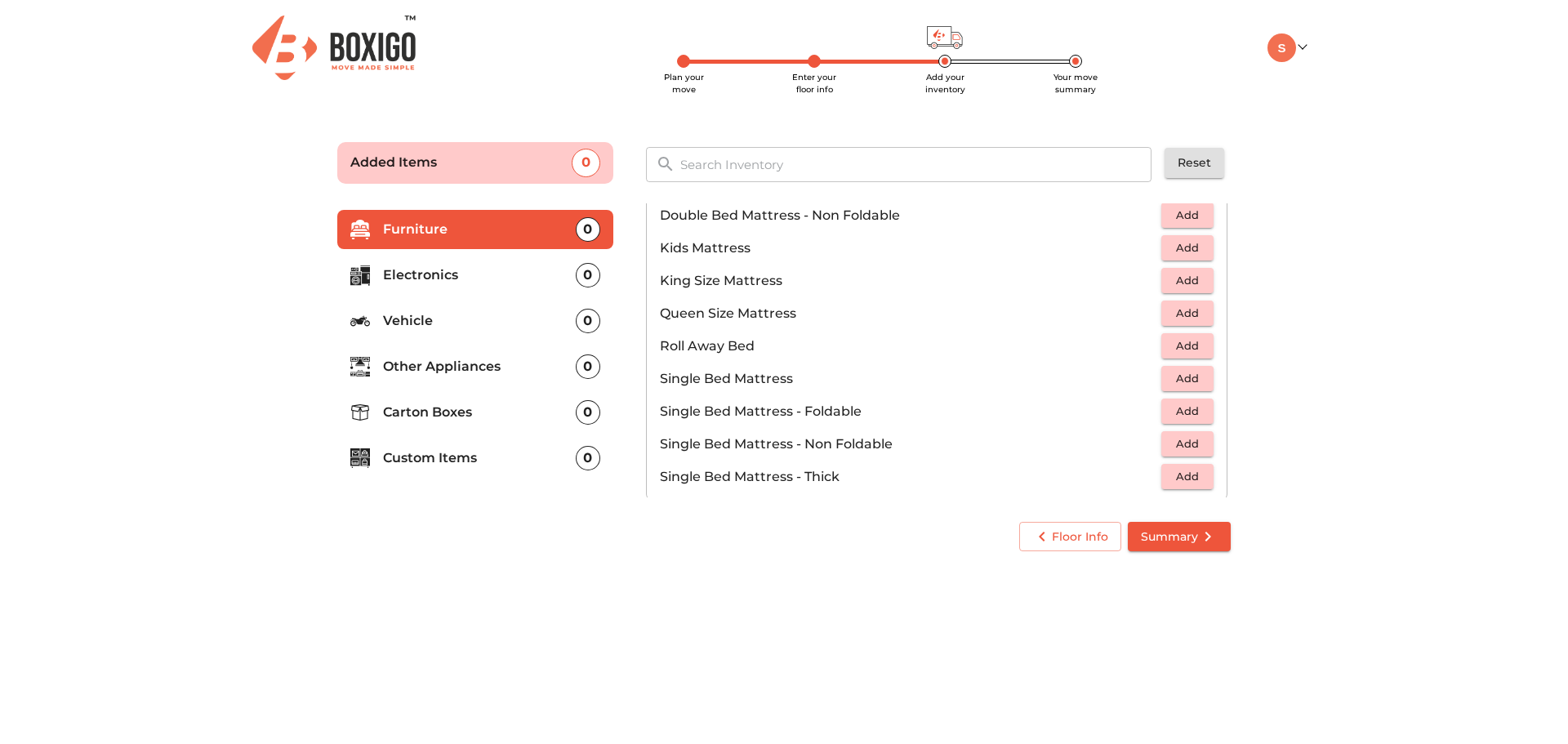
scroll to position [216, 0]
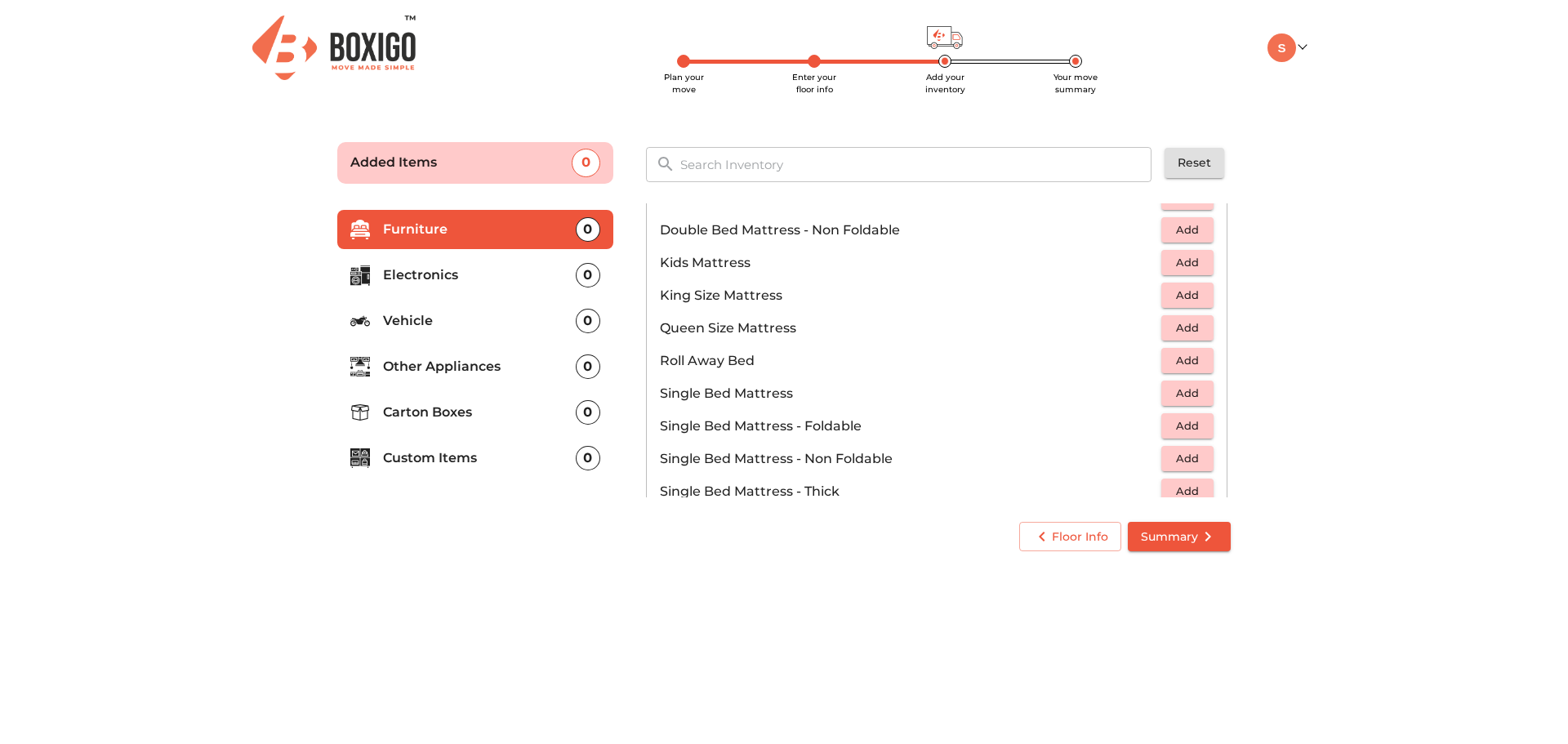
click at [1195, 298] on span "Add" at bounding box center [1187, 295] width 36 height 19
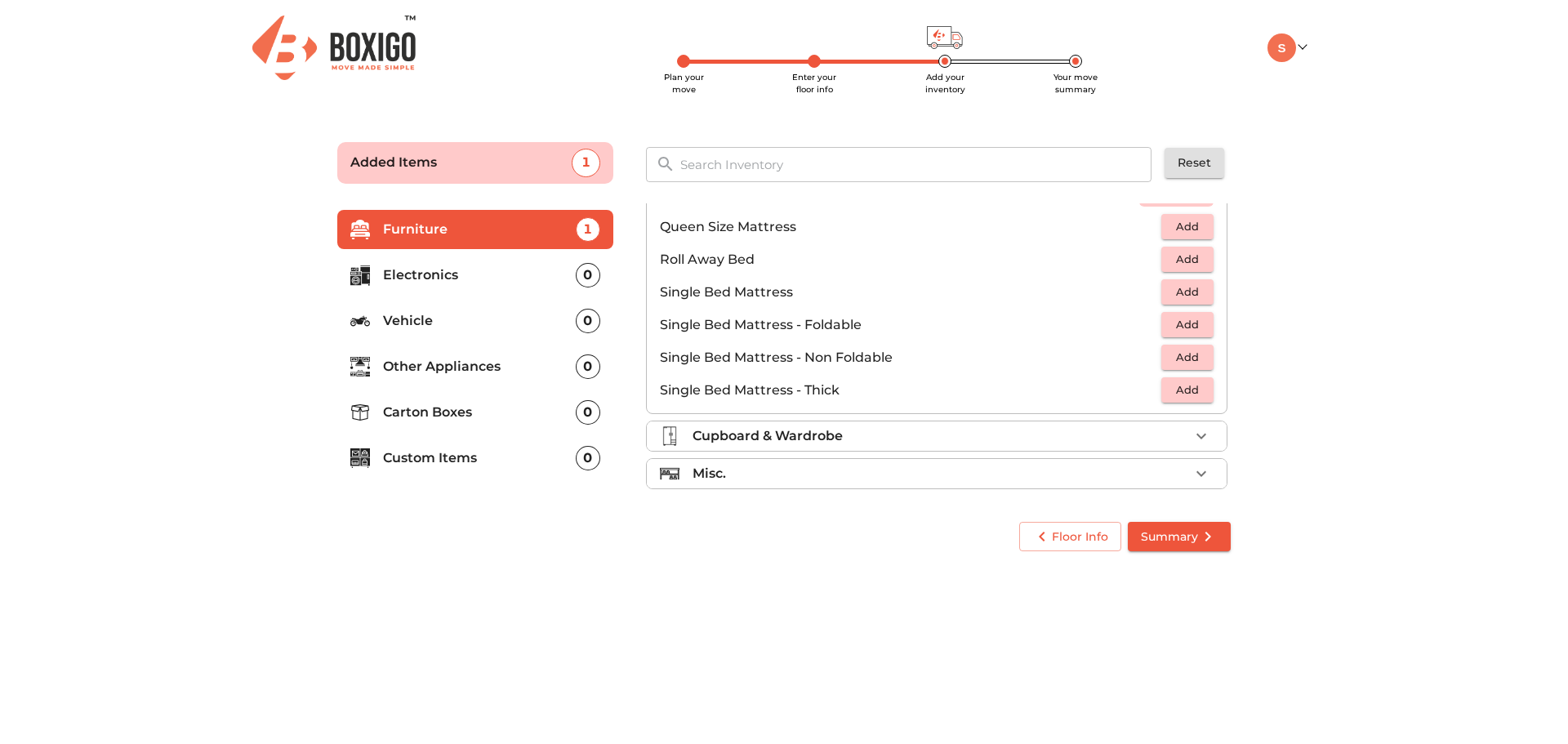
scroll to position [323, 0]
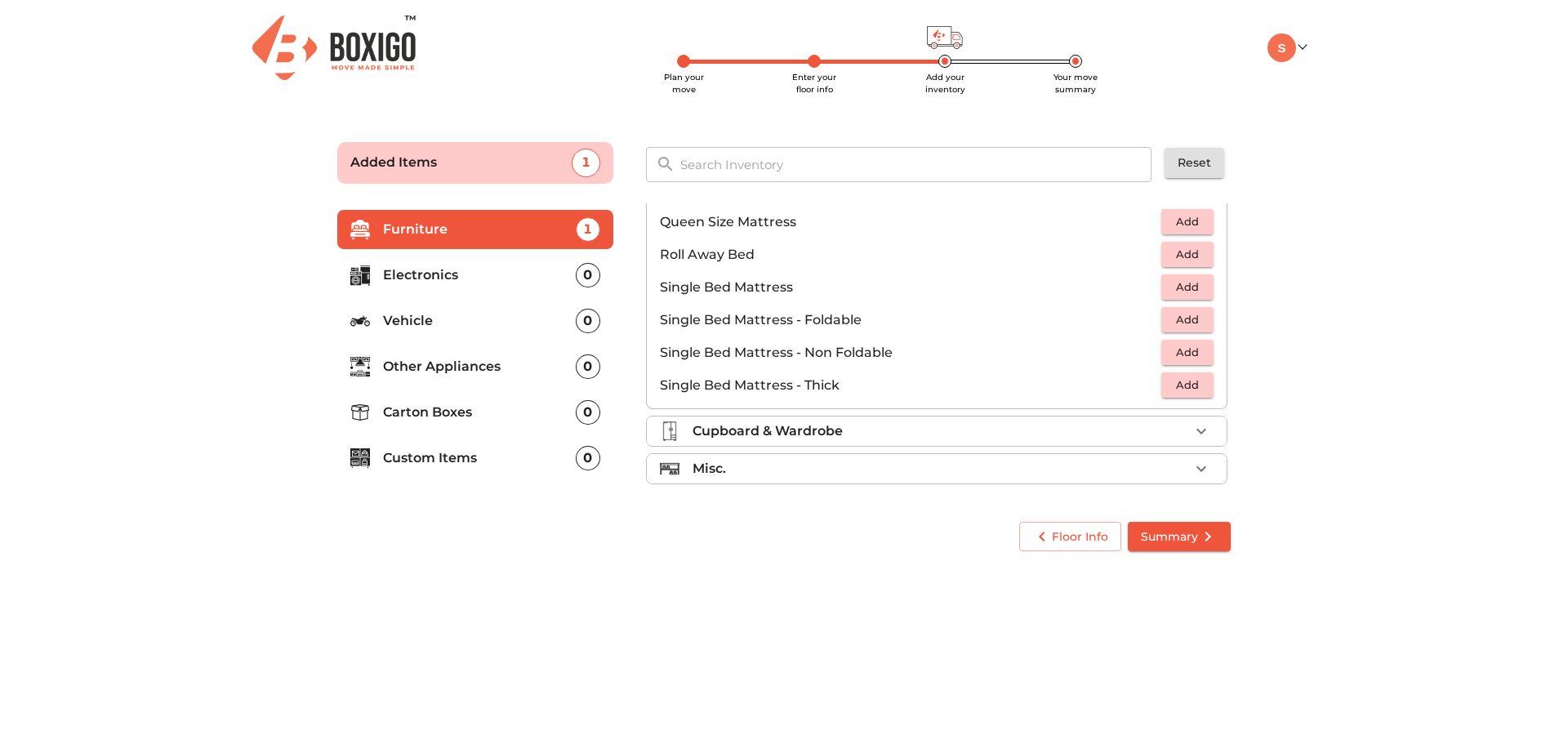
click at [1191, 432] on icon "button" at bounding box center [1201, 431] width 20 height 20
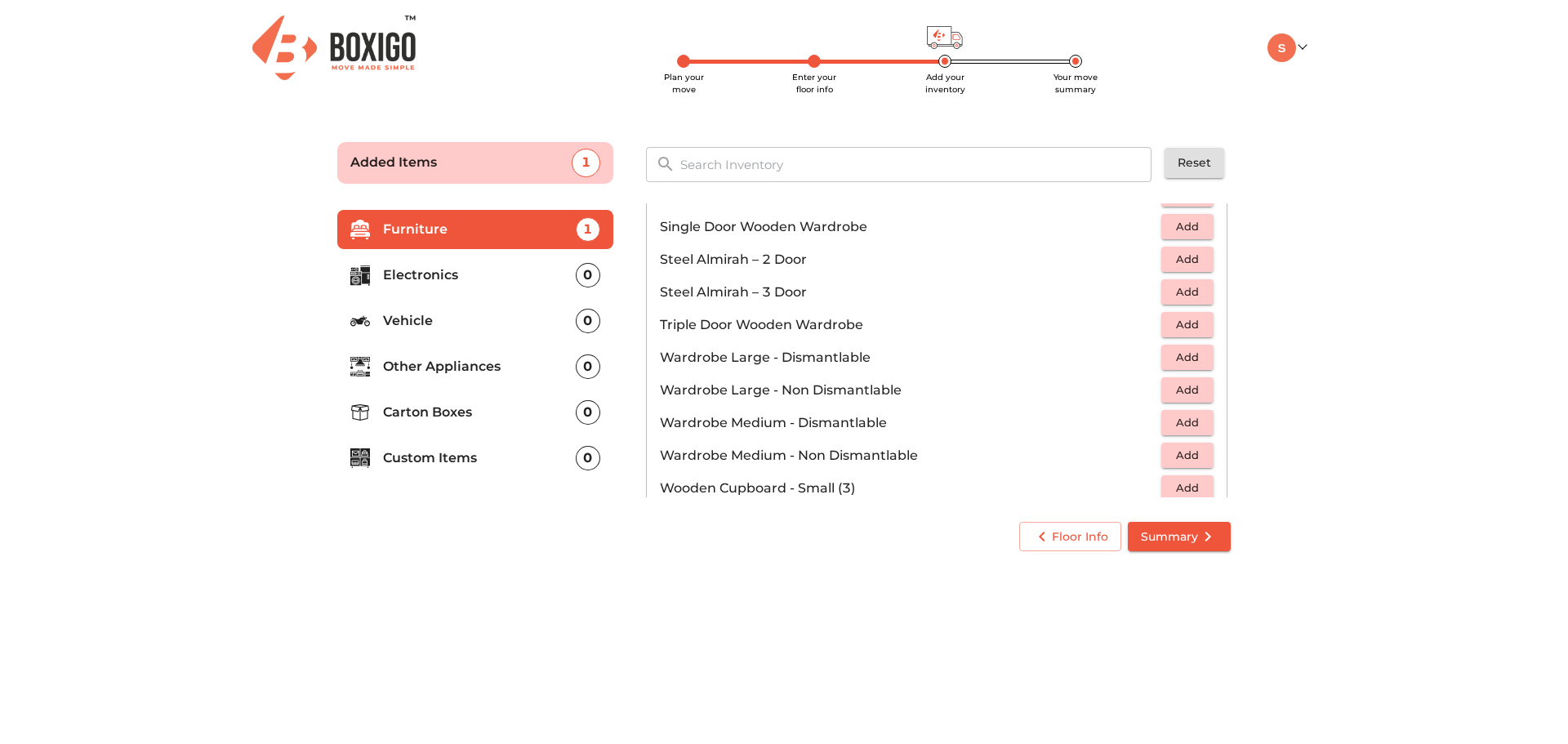
scroll to position [551, 0]
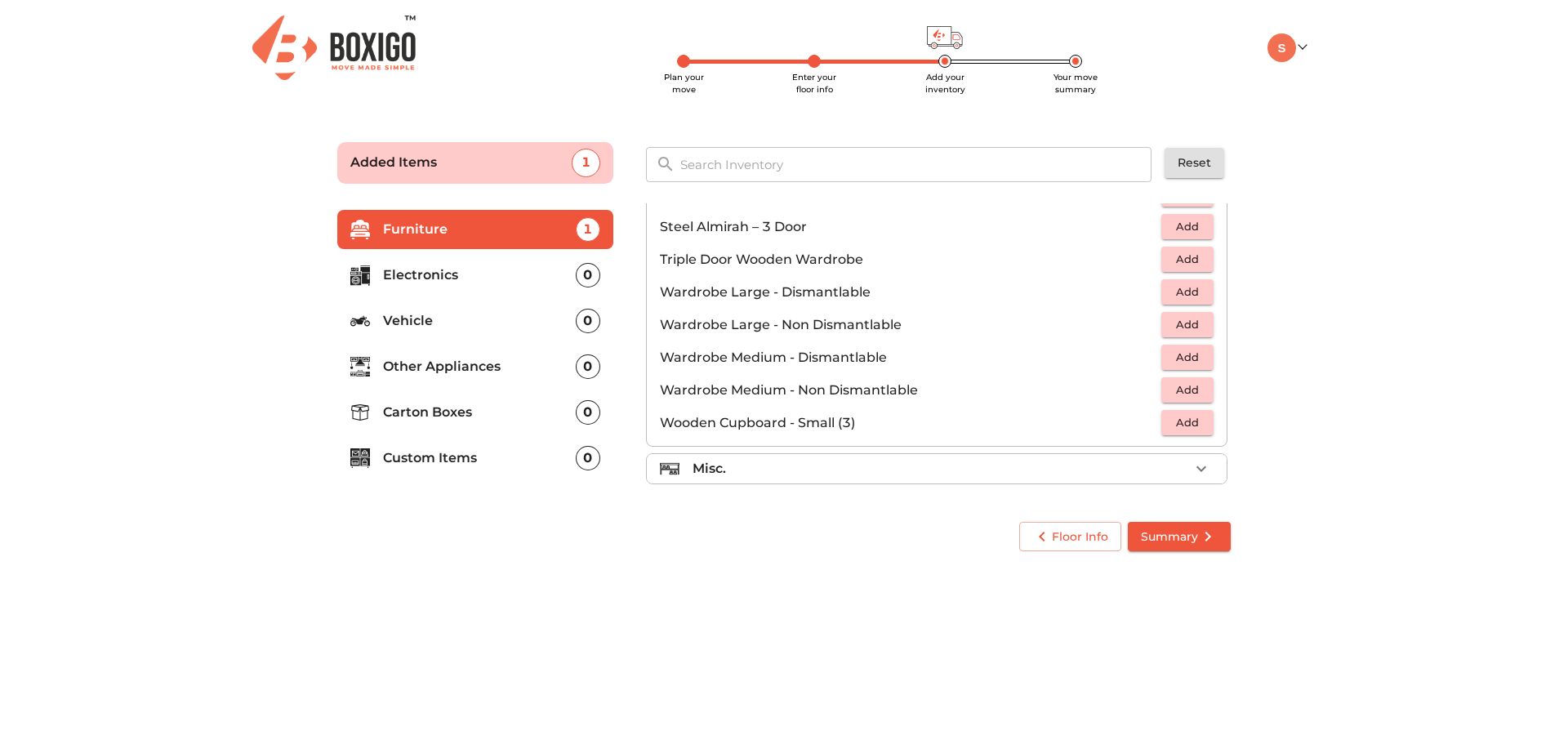
click at [1192, 469] on icon "button" at bounding box center [1201, 468] width 20 height 20
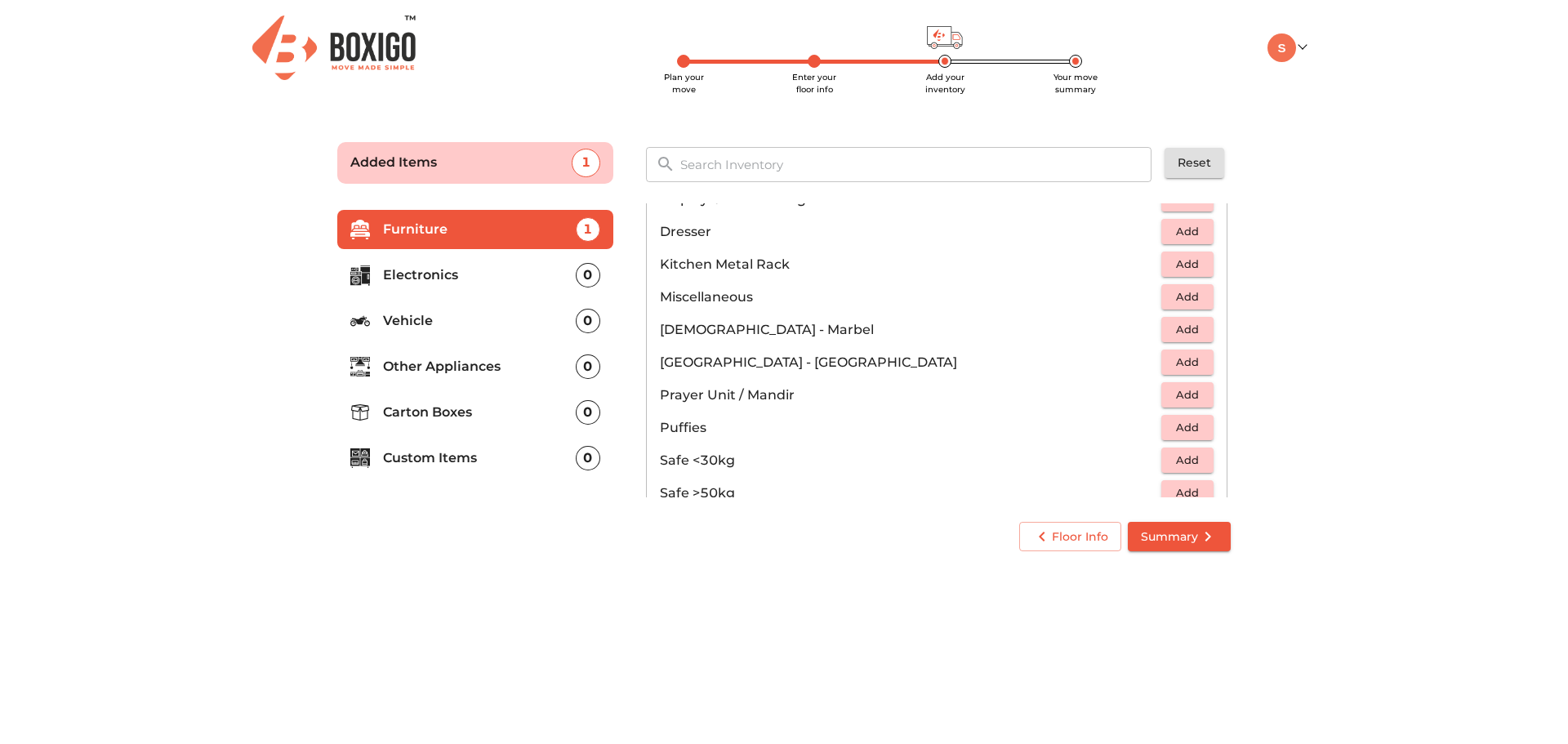
click at [1357, 385] on main "Plan your move Enter your floor info Add your inventory Your move summary Added…" at bounding box center [784, 344] width 1568 height 449
click at [487, 276] on p "Electronics" at bounding box center [478, 275] width 193 height 20
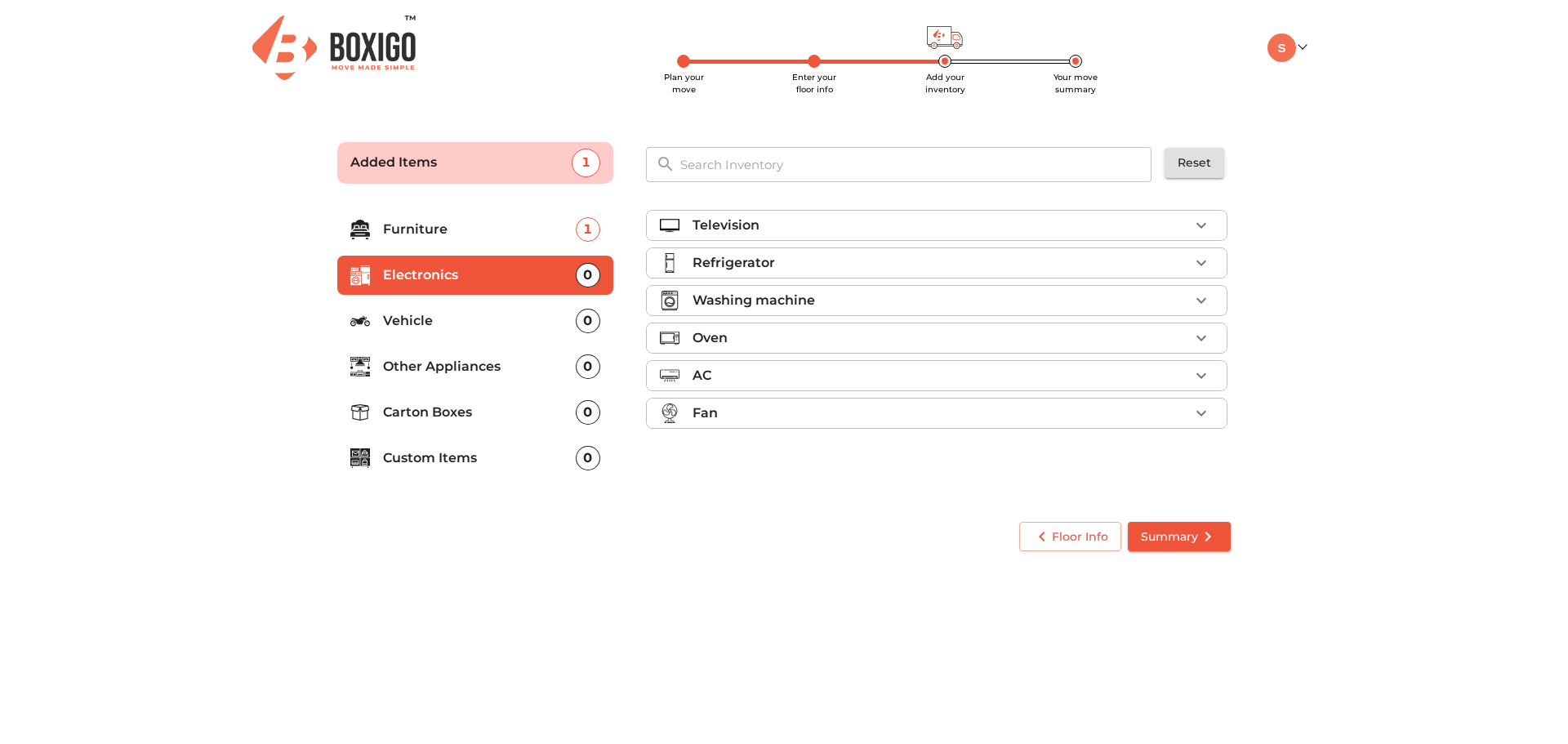
click at [1198, 260] on icon "button" at bounding box center [1201, 263] width 20 height 20
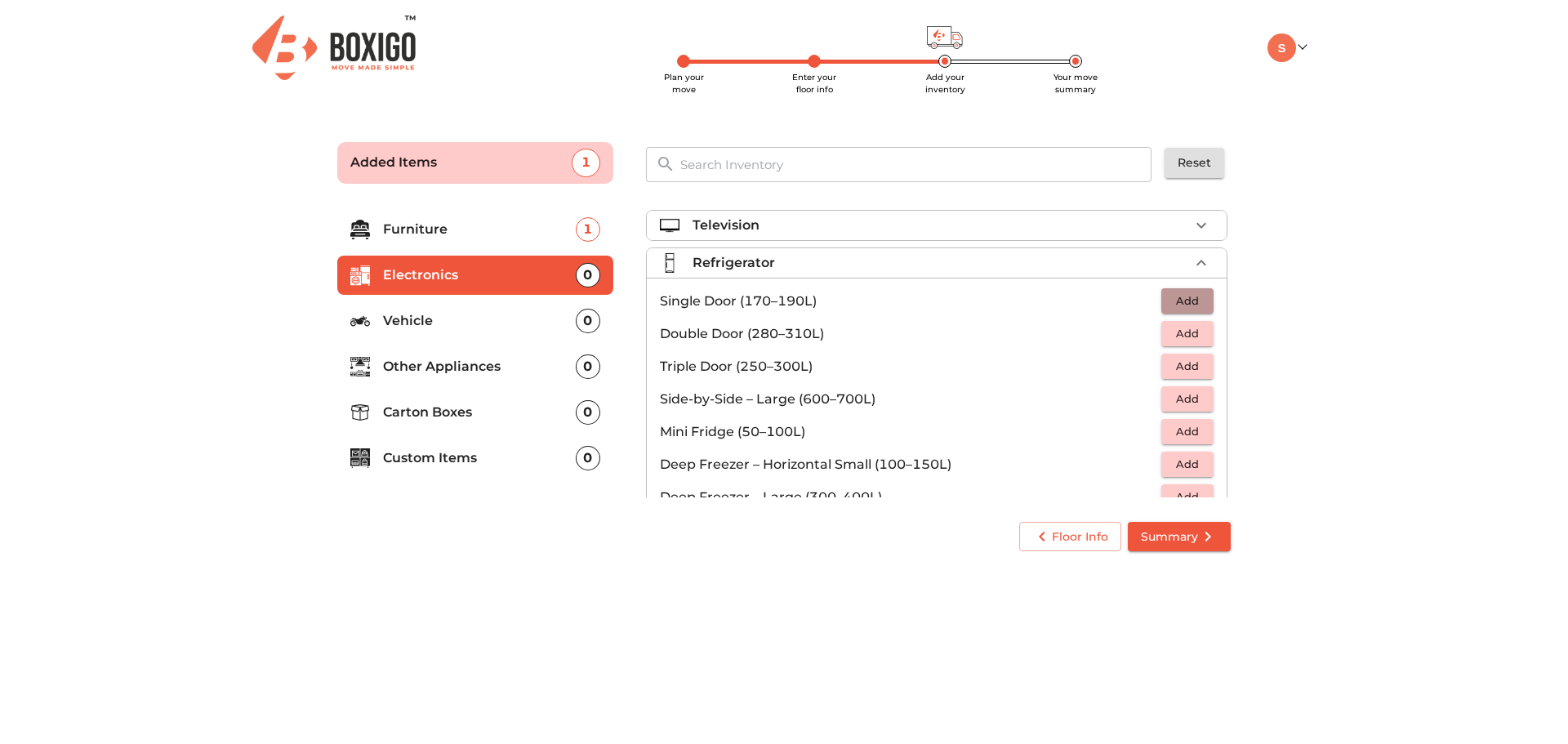
click at [1186, 306] on span "Add" at bounding box center [1187, 301] width 36 height 19
click at [1197, 266] on icon "button" at bounding box center [1201, 263] width 20 height 20
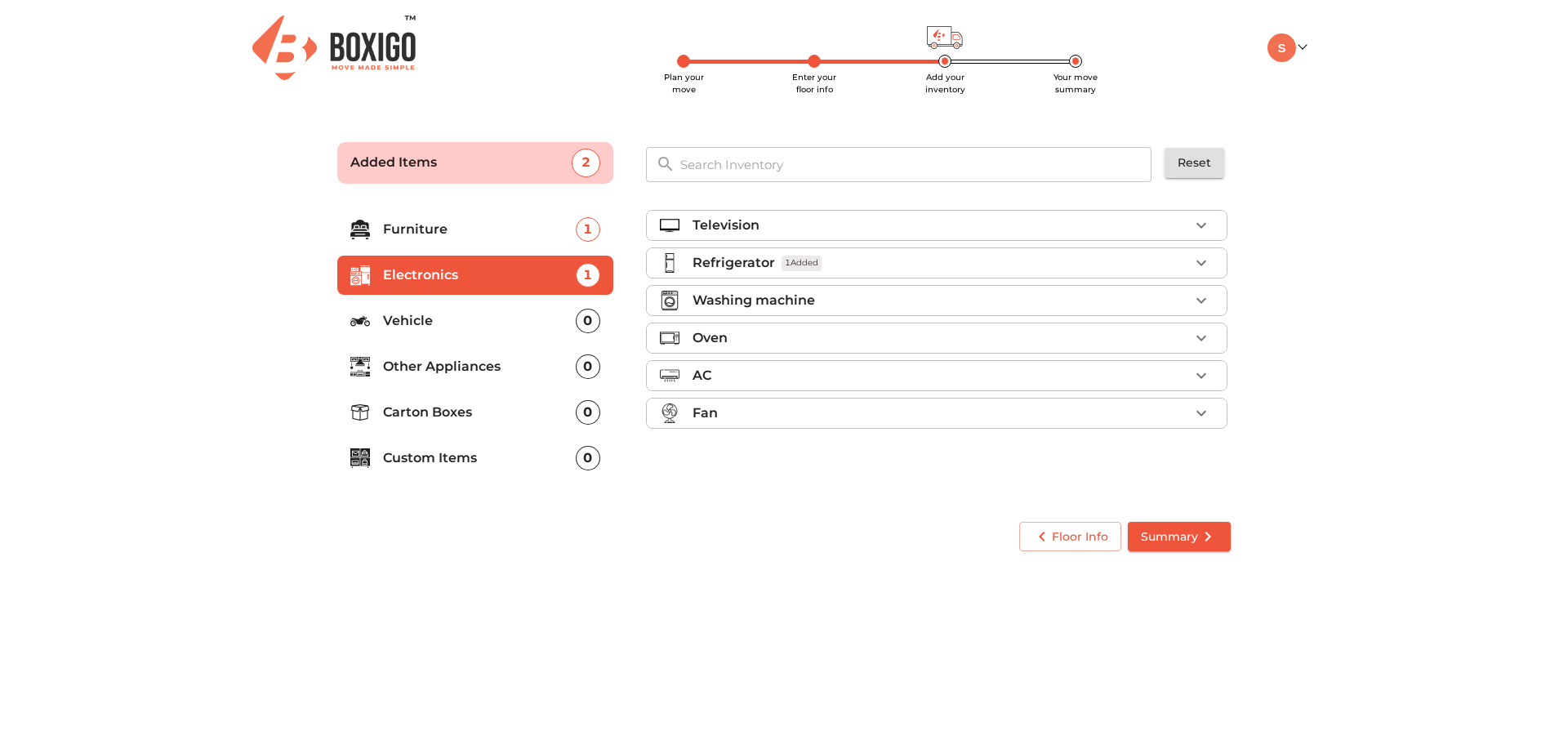
click at [1202, 307] on icon "button" at bounding box center [1201, 300] width 20 height 20
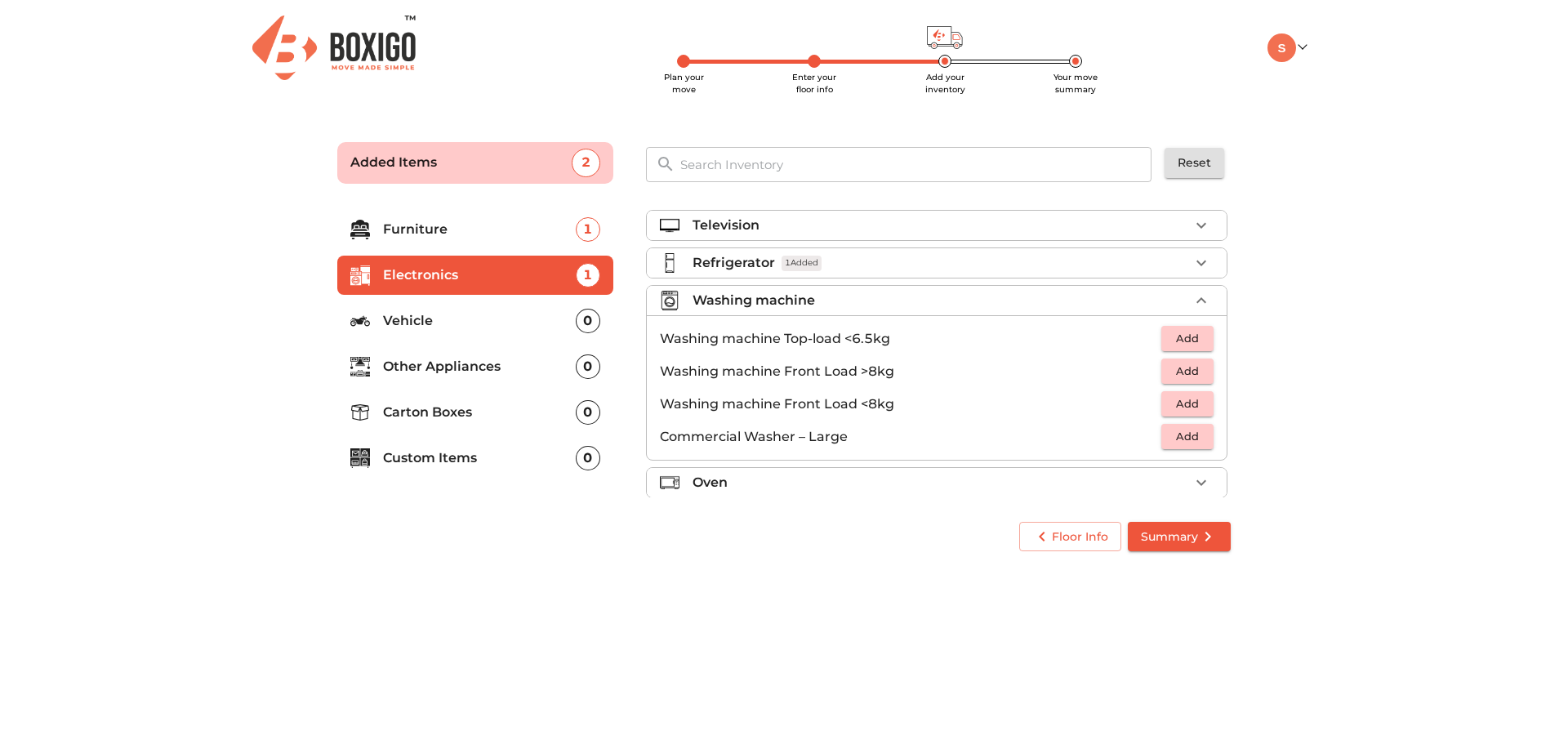
click at [1184, 336] on span "Add" at bounding box center [1187, 339] width 36 height 19
click at [1304, 371] on main "Plan your move Enter your floor info Add your inventory Your move summary Added…" at bounding box center [784, 344] width 1568 height 449
click at [494, 369] on p "Other Appliances" at bounding box center [478, 366] width 193 height 20
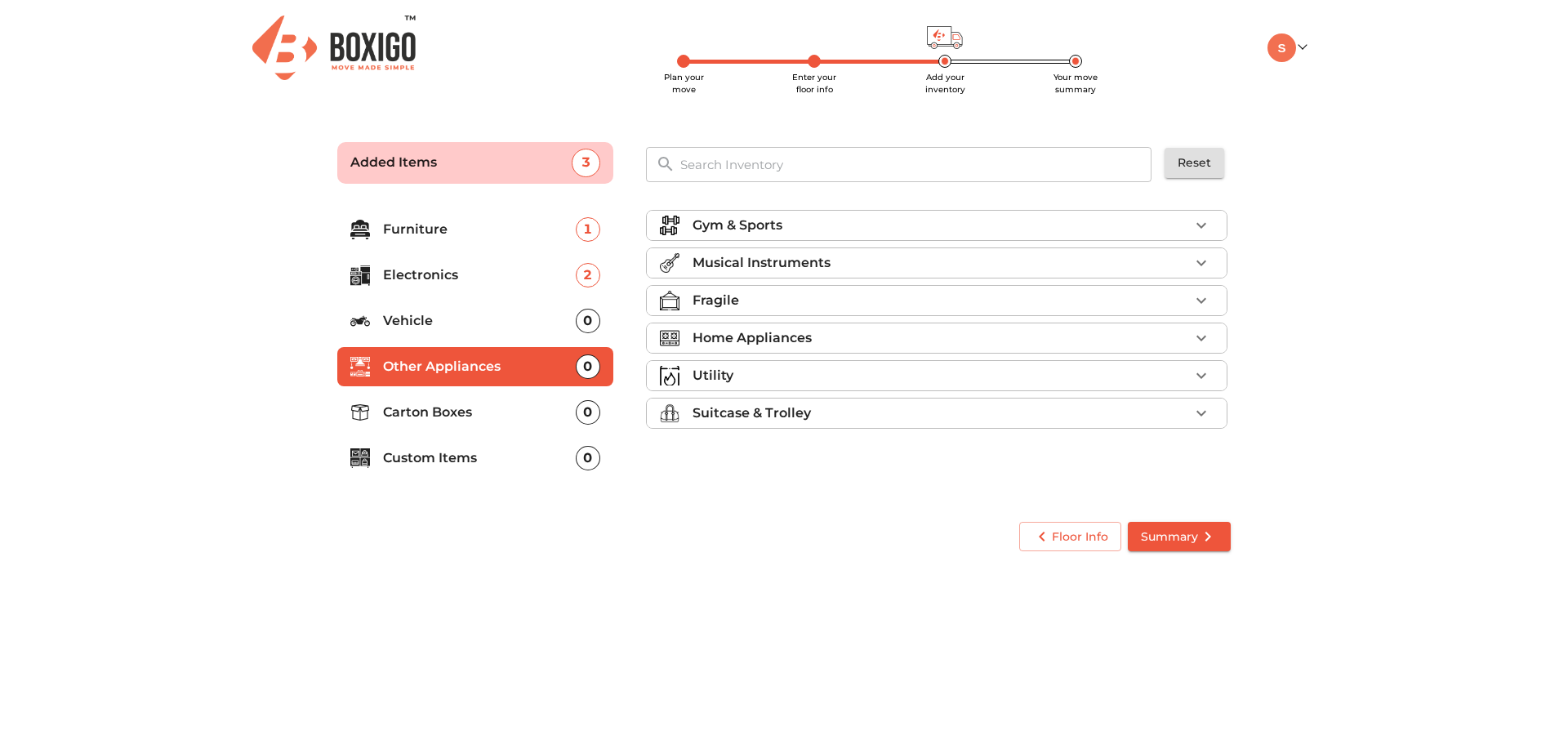
click at [1201, 335] on icon "button" at bounding box center [1201, 338] width 20 height 20
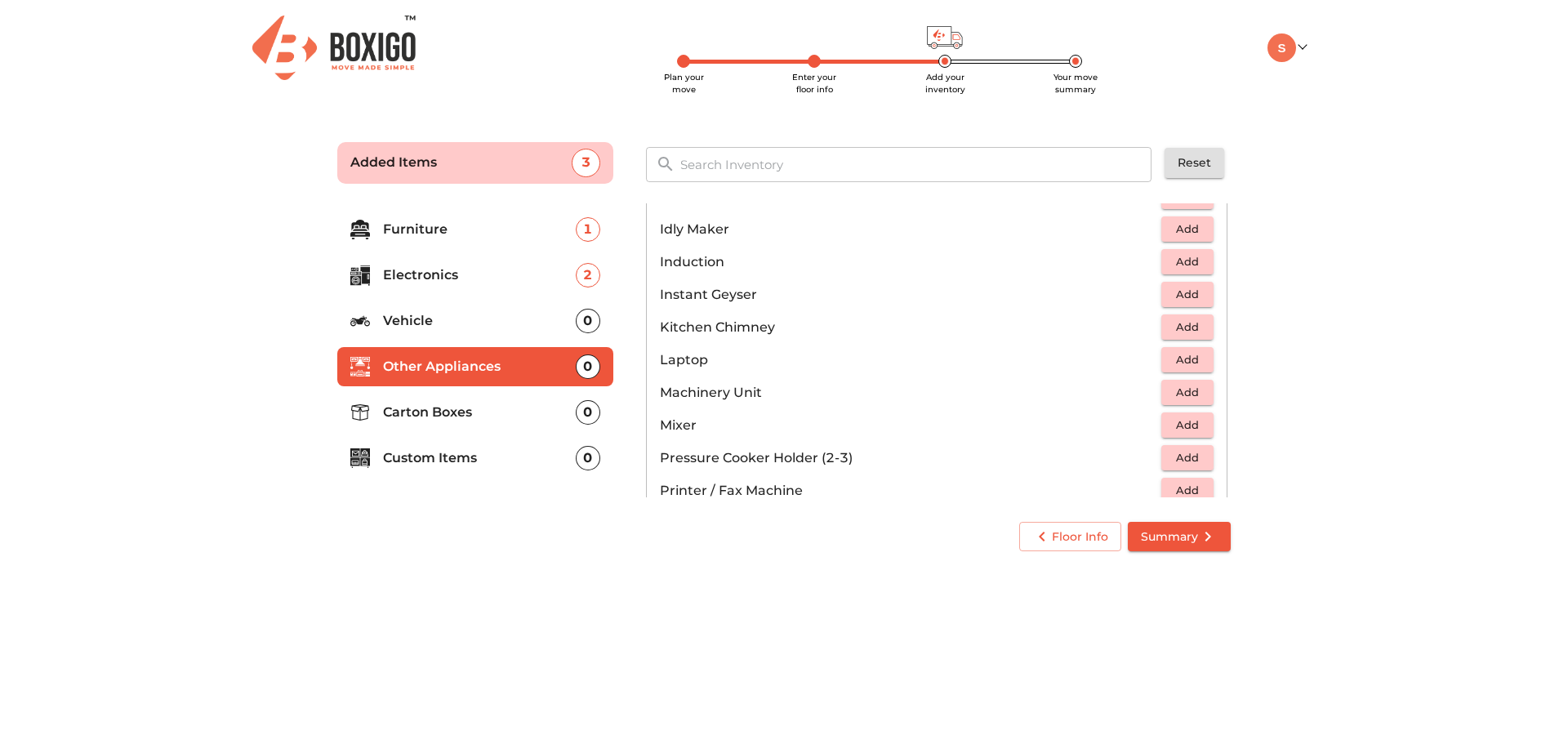
scroll to position [816, 0]
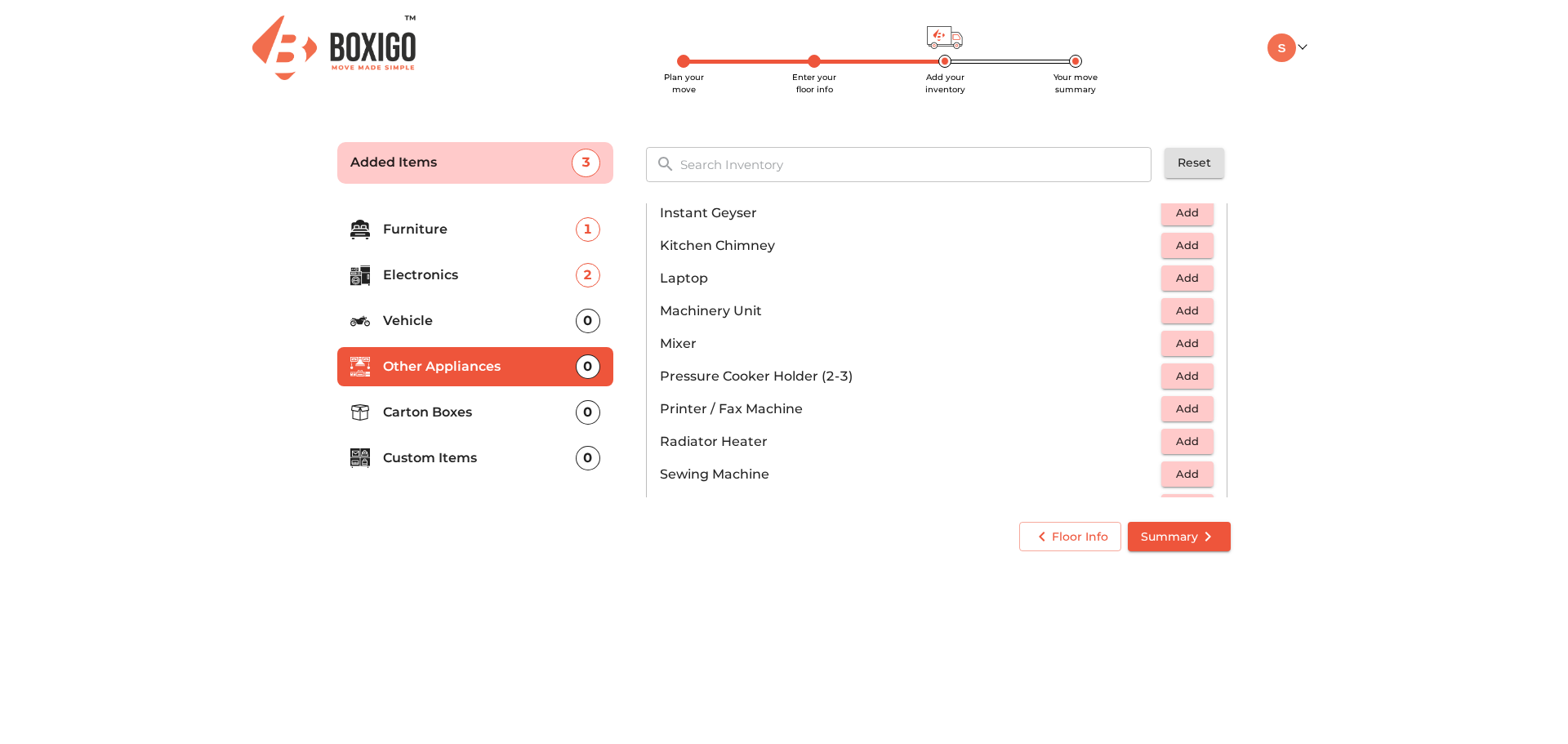
click at [1189, 344] on span "Add" at bounding box center [1187, 344] width 36 height 19
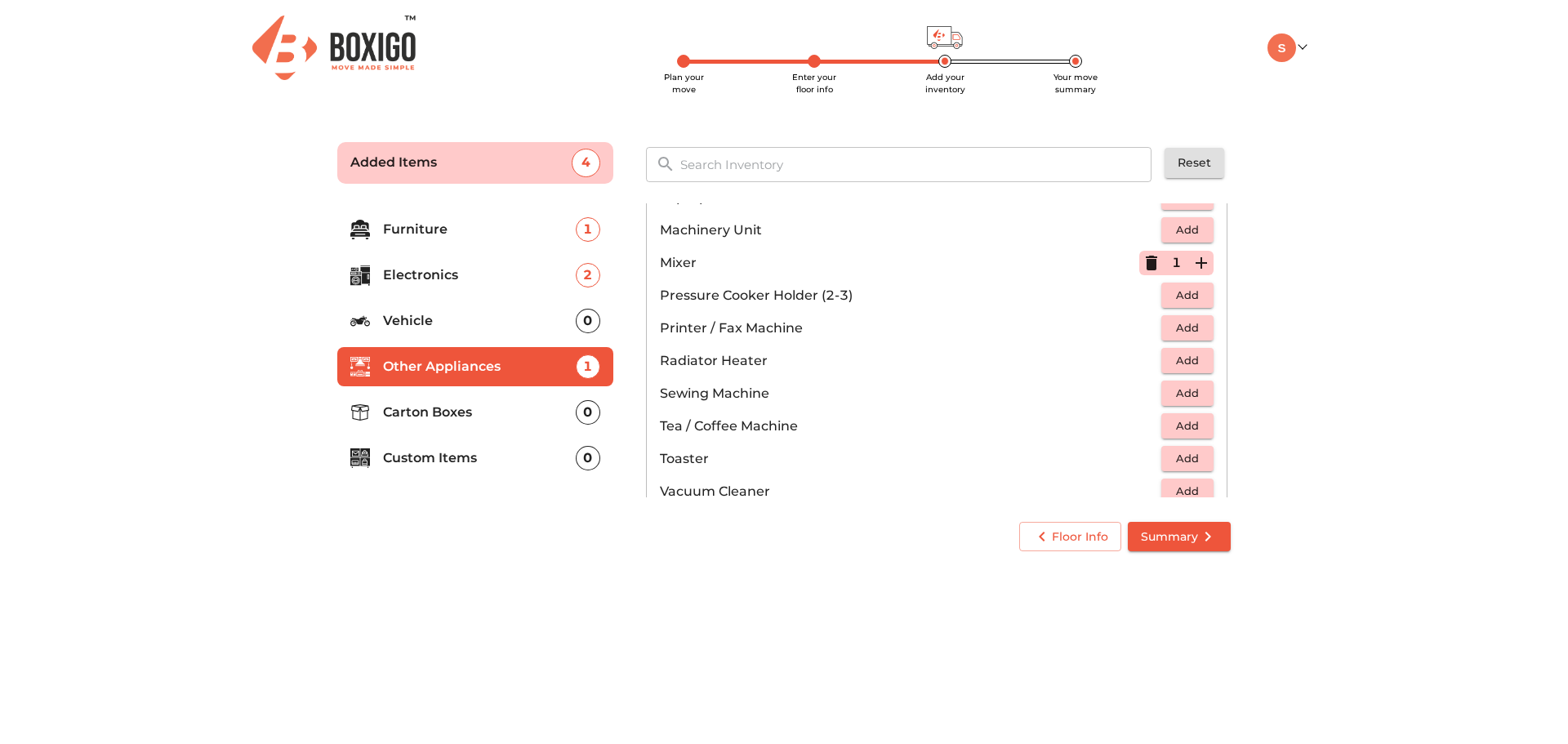
scroll to position [898, 0]
click at [1178, 296] on span "Add" at bounding box center [1187, 294] width 36 height 19
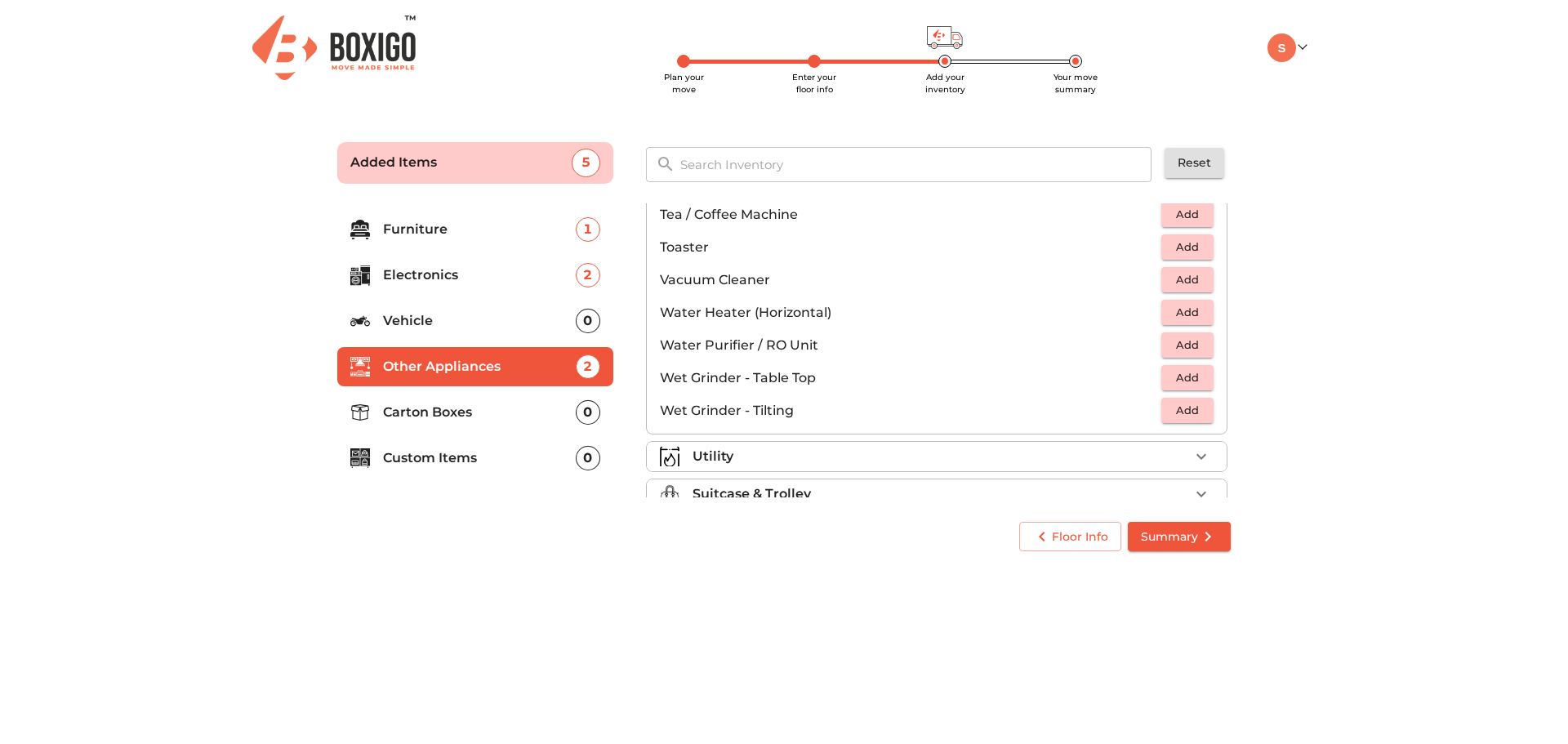
scroll to position [1134, 0]
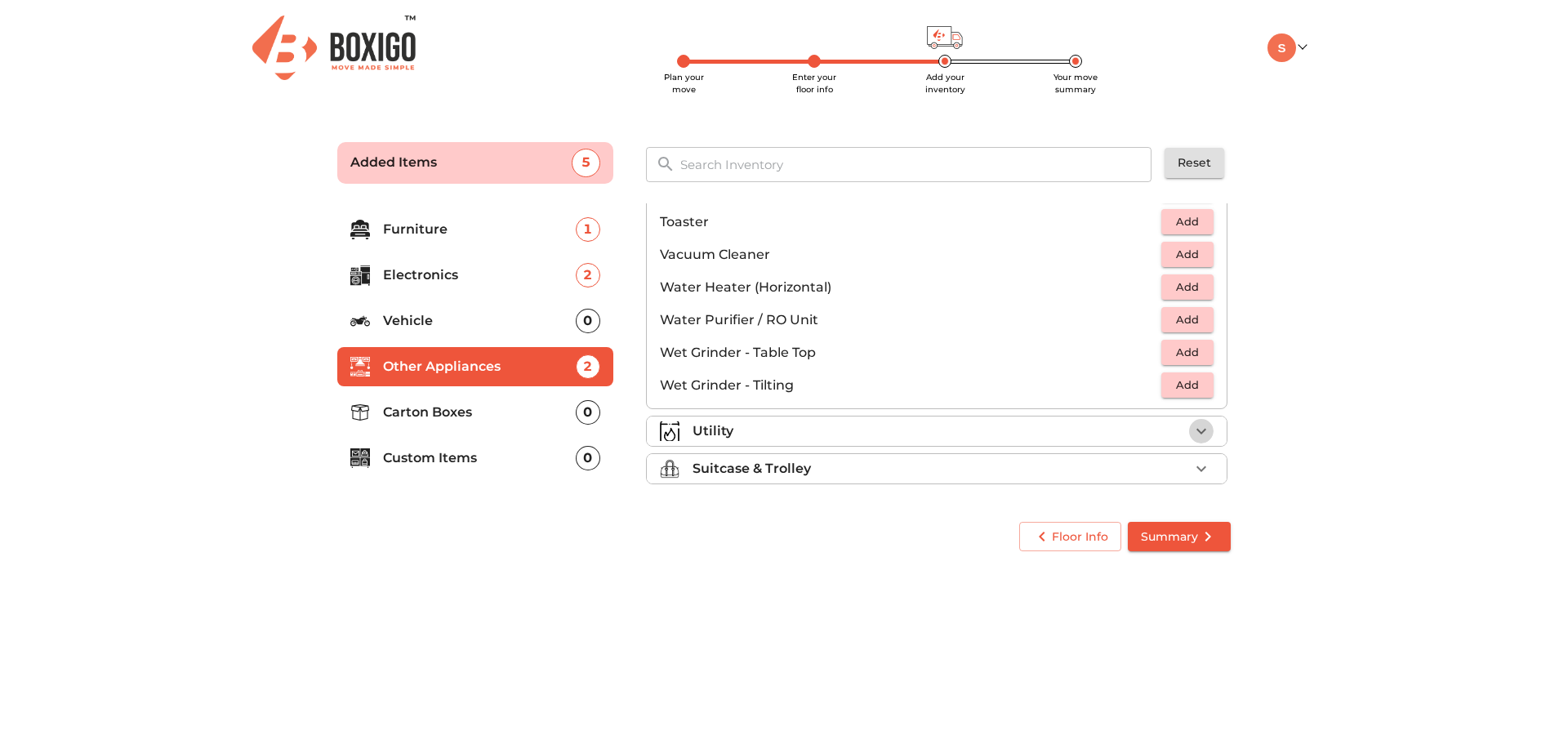
click at [1191, 429] on icon "button" at bounding box center [1201, 431] width 20 height 20
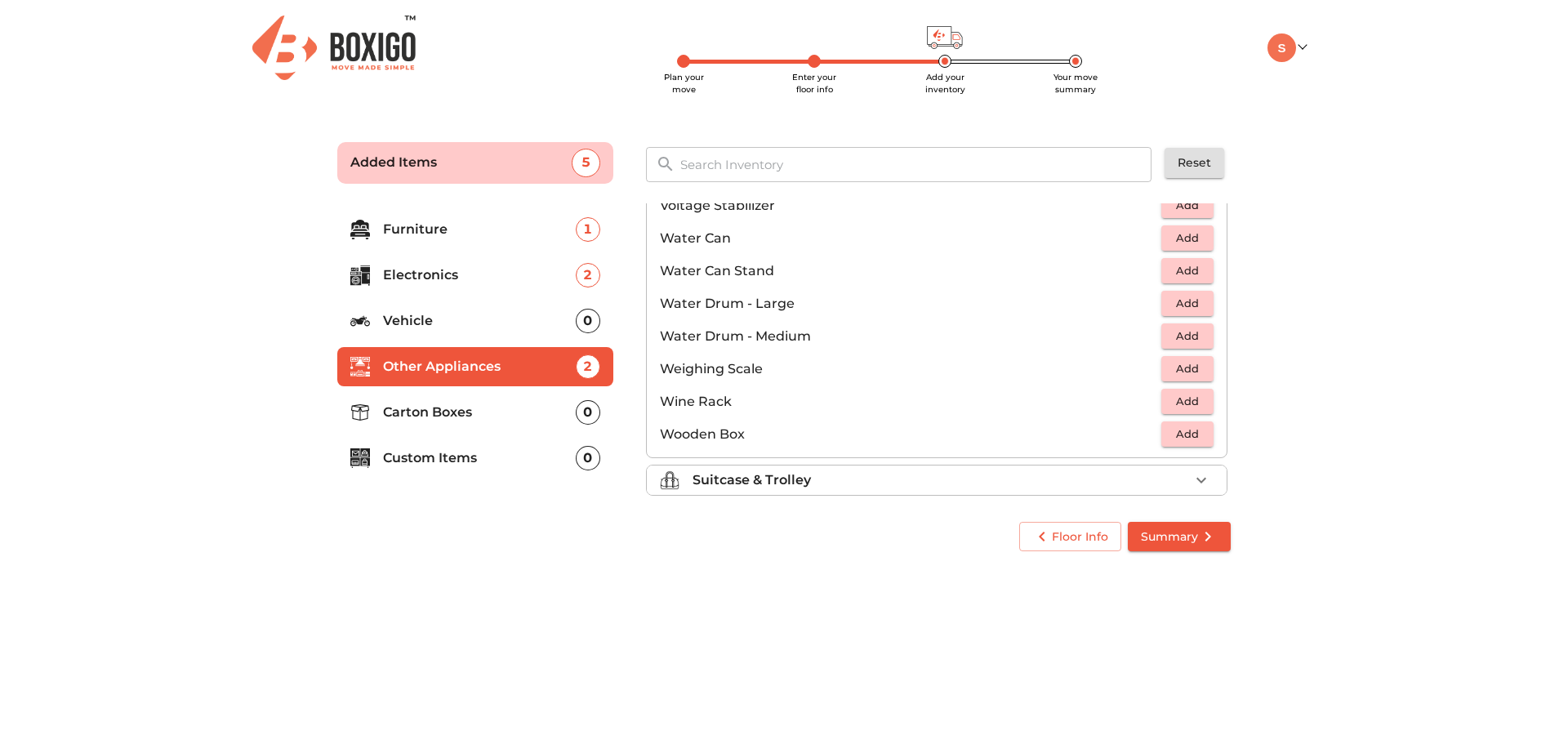
scroll to position [1232, 0]
click at [1178, 463] on div "Suitcase & Trolley" at bounding box center [940, 468] width 496 height 20
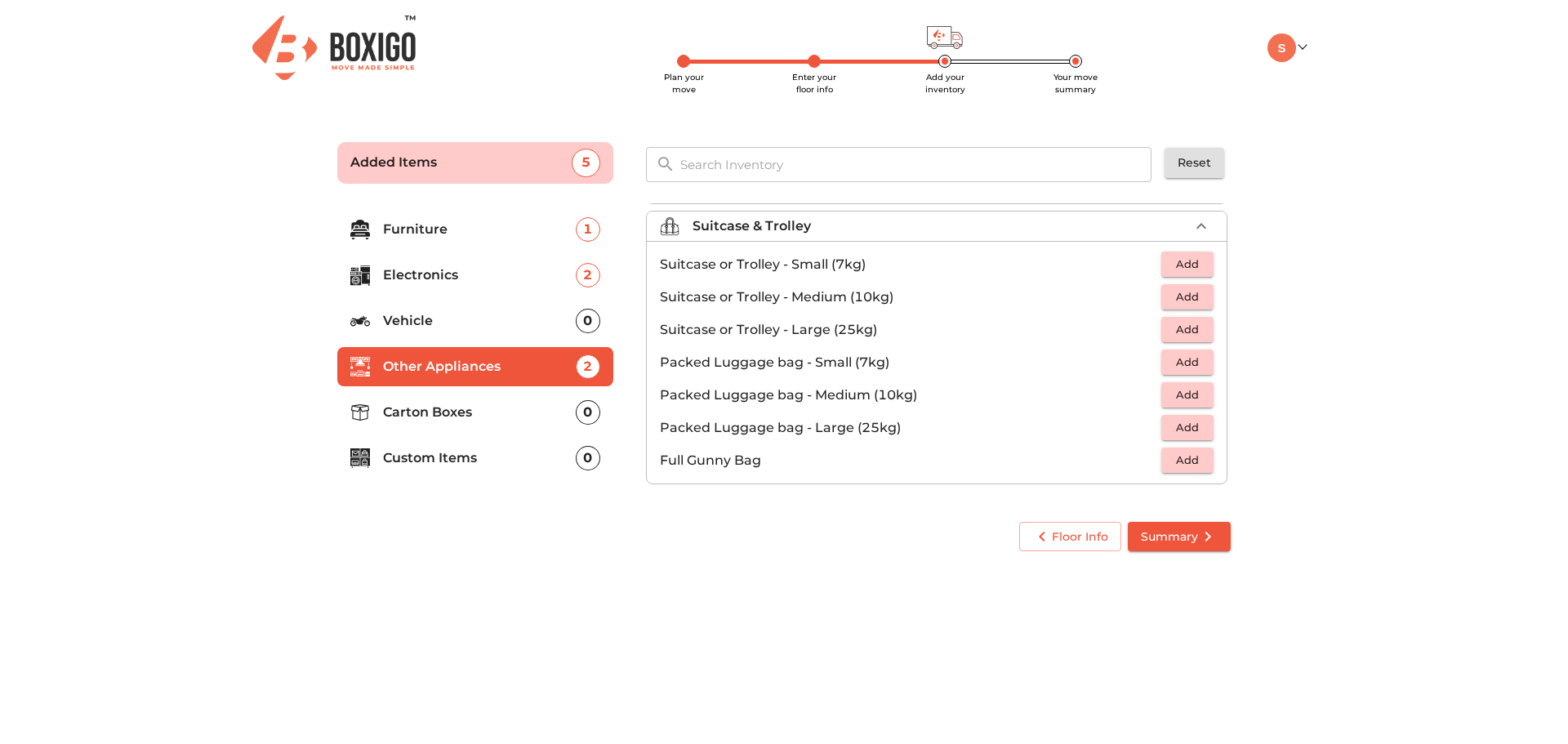
scroll to position [187, 0]
click at [514, 414] on p "Carton Boxes" at bounding box center [478, 412] width 193 height 20
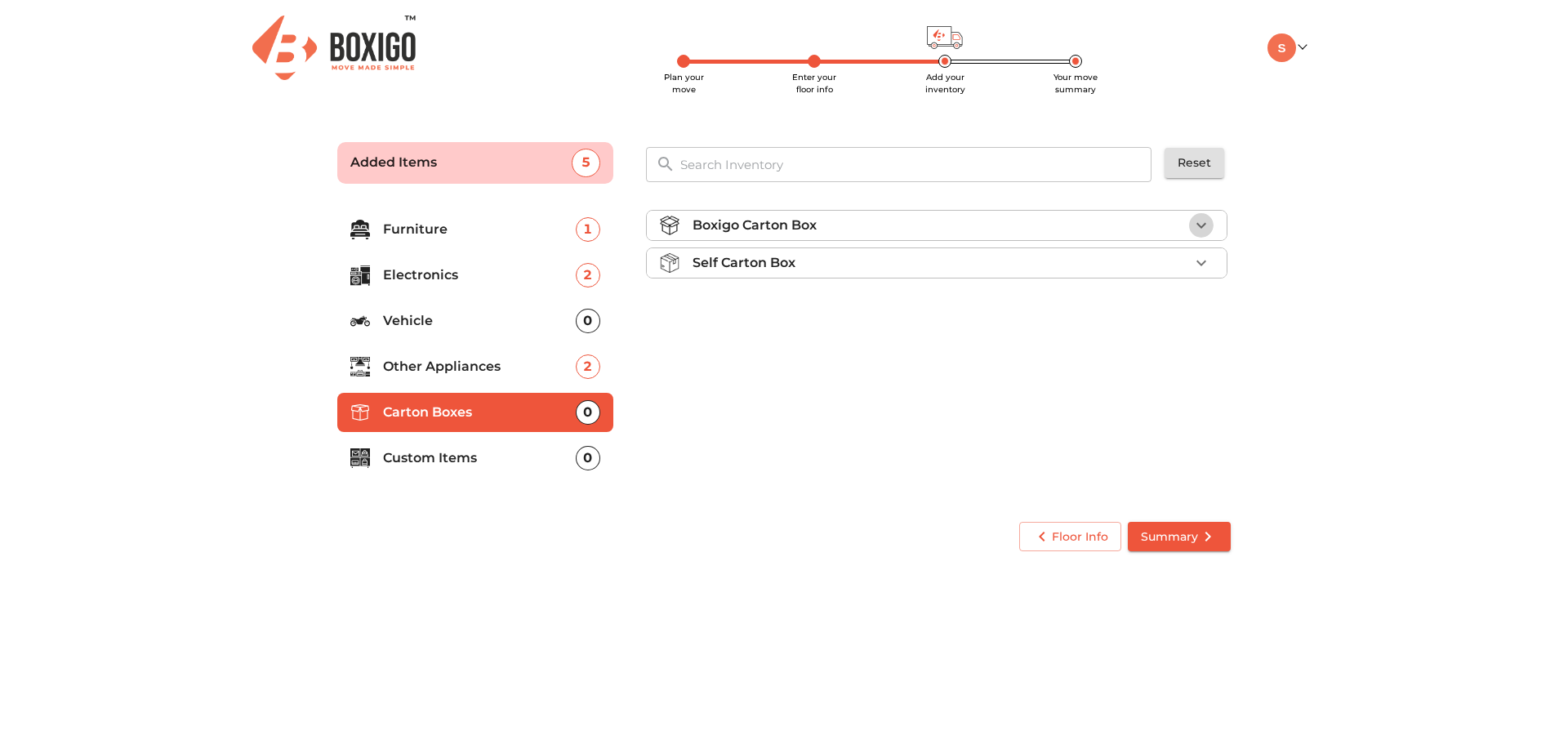
click at [1199, 222] on icon "button" at bounding box center [1201, 225] width 20 height 20
click at [1181, 260] on span "Add" at bounding box center [1187, 264] width 36 height 19
click at [1208, 264] on icon "button" at bounding box center [1201, 264] width 20 height 20
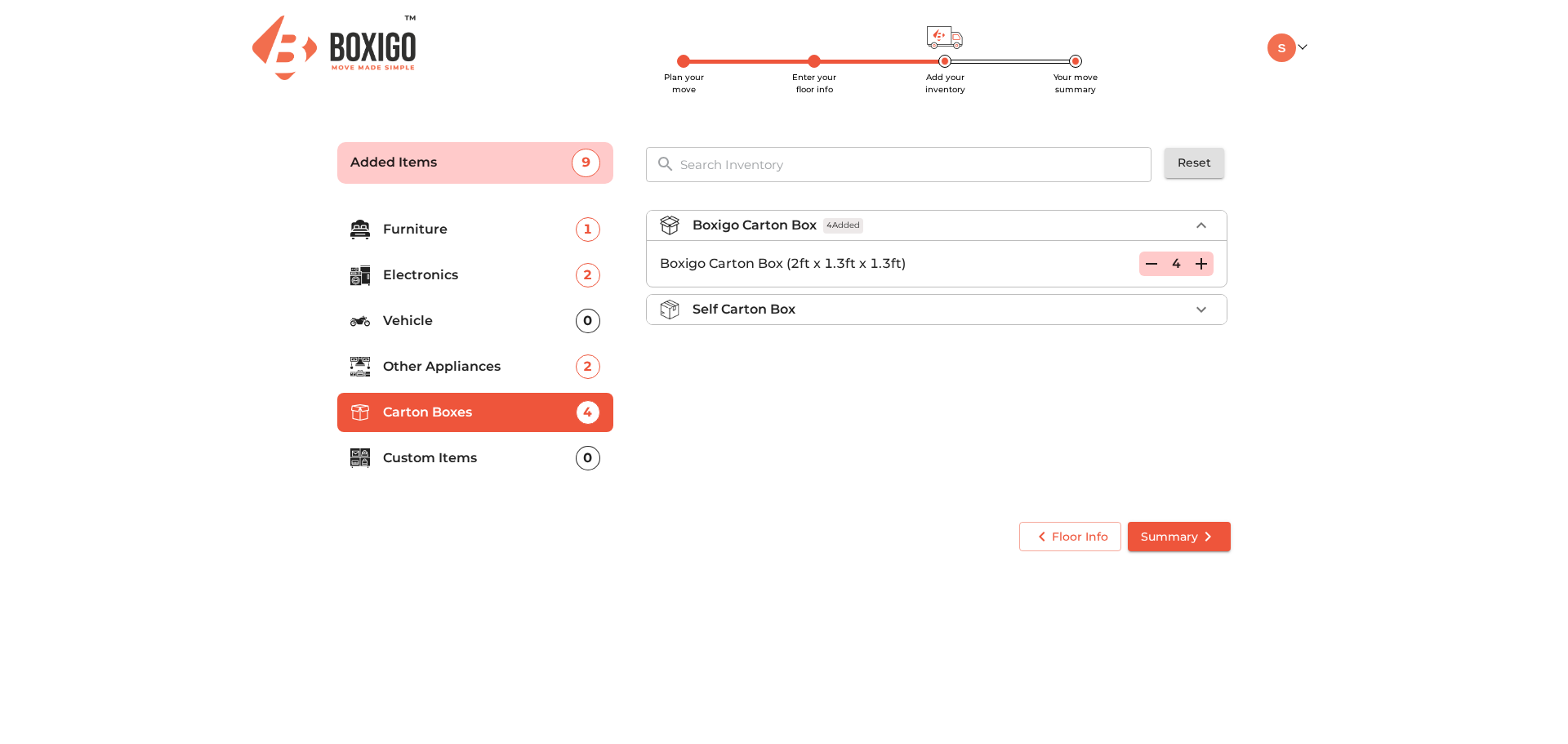
click at [1208, 264] on icon "button" at bounding box center [1201, 264] width 20 height 20
click at [1205, 309] on icon "button" at bounding box center [1201, 309] width 20 height 20
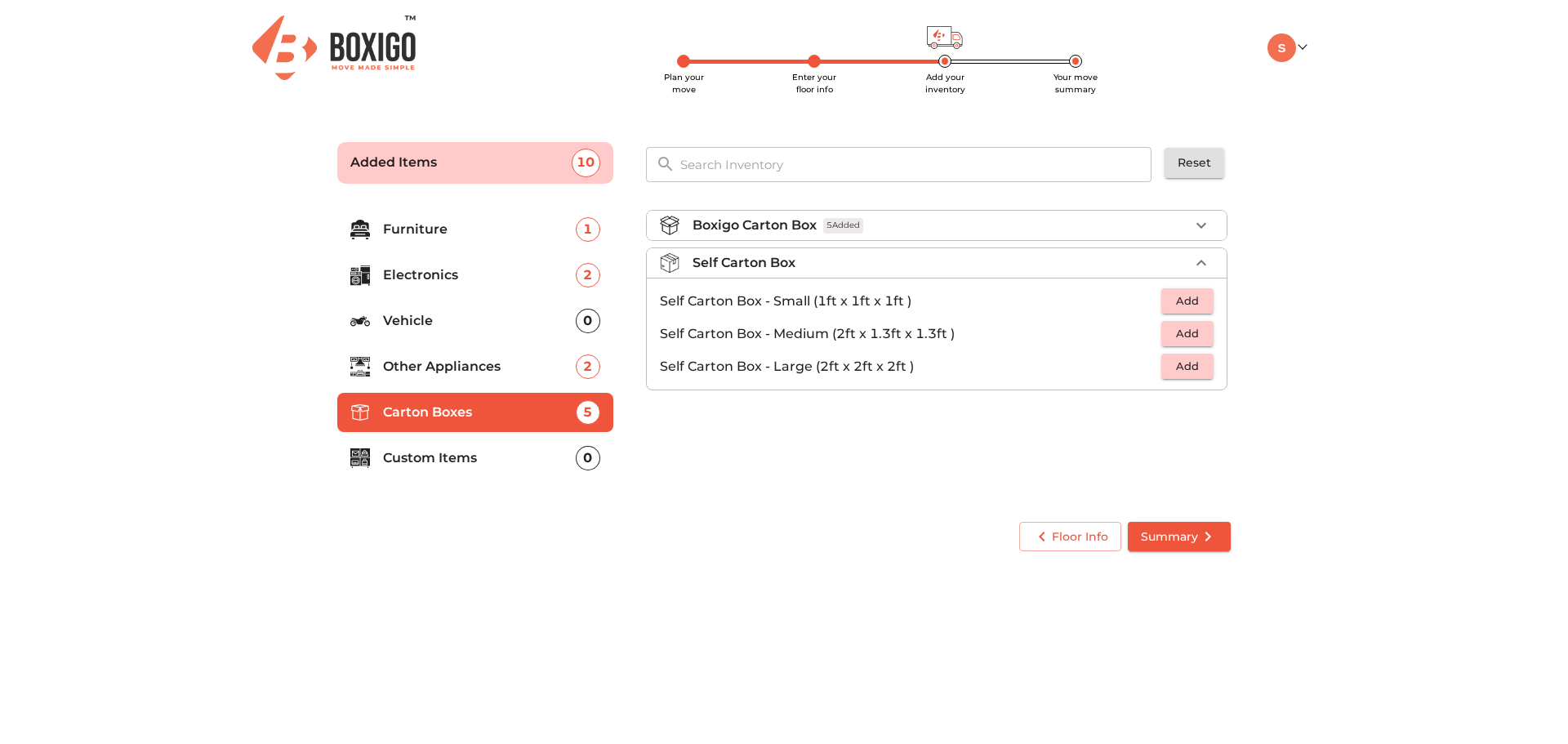
click at [1189, 305] on span "Add" at bounding box center [1187, 301] width 36 height 19
click at [1205, 306] on icon "button" at bounding box center [1201, 301] width 20 height 20
click at [1205, 272] on button "button" at bounding box center [1202, 263] width 25 height 25
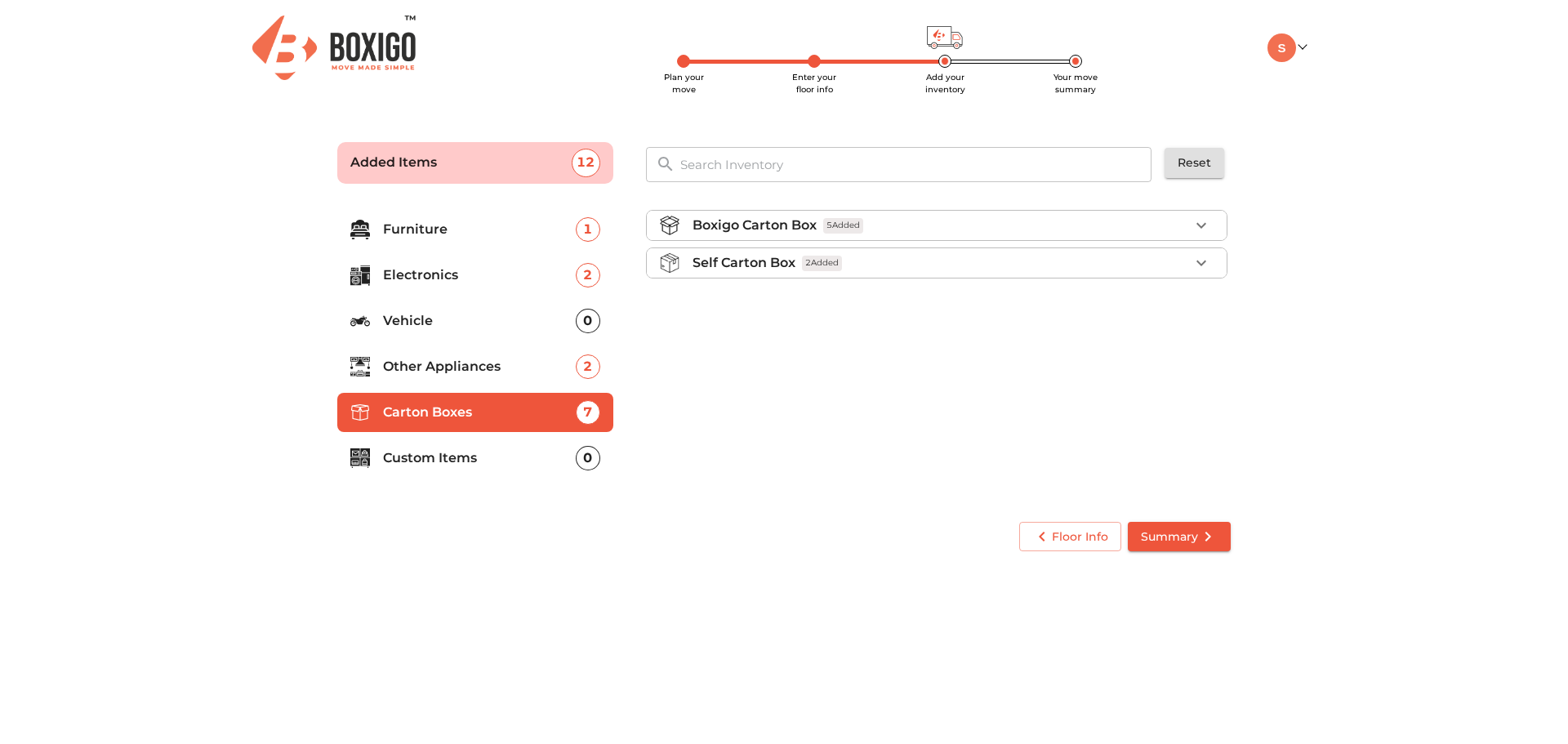
click at [1195, 231] on icon "button" at bounding box center [1201, 225] width 20 height 20
click at [1198, 270] on icon "button" at bounding box center [1201, 264] width 20 height 20
click at [1259, 456] on main "Plan your move Enter your floor info Add your inventory Your move summary Added…" at bounding box center [784, 344] width 1568 height 449
click at [468, 460] on p "Custom Items" at bounding box center [478, 457] width 193 height 20
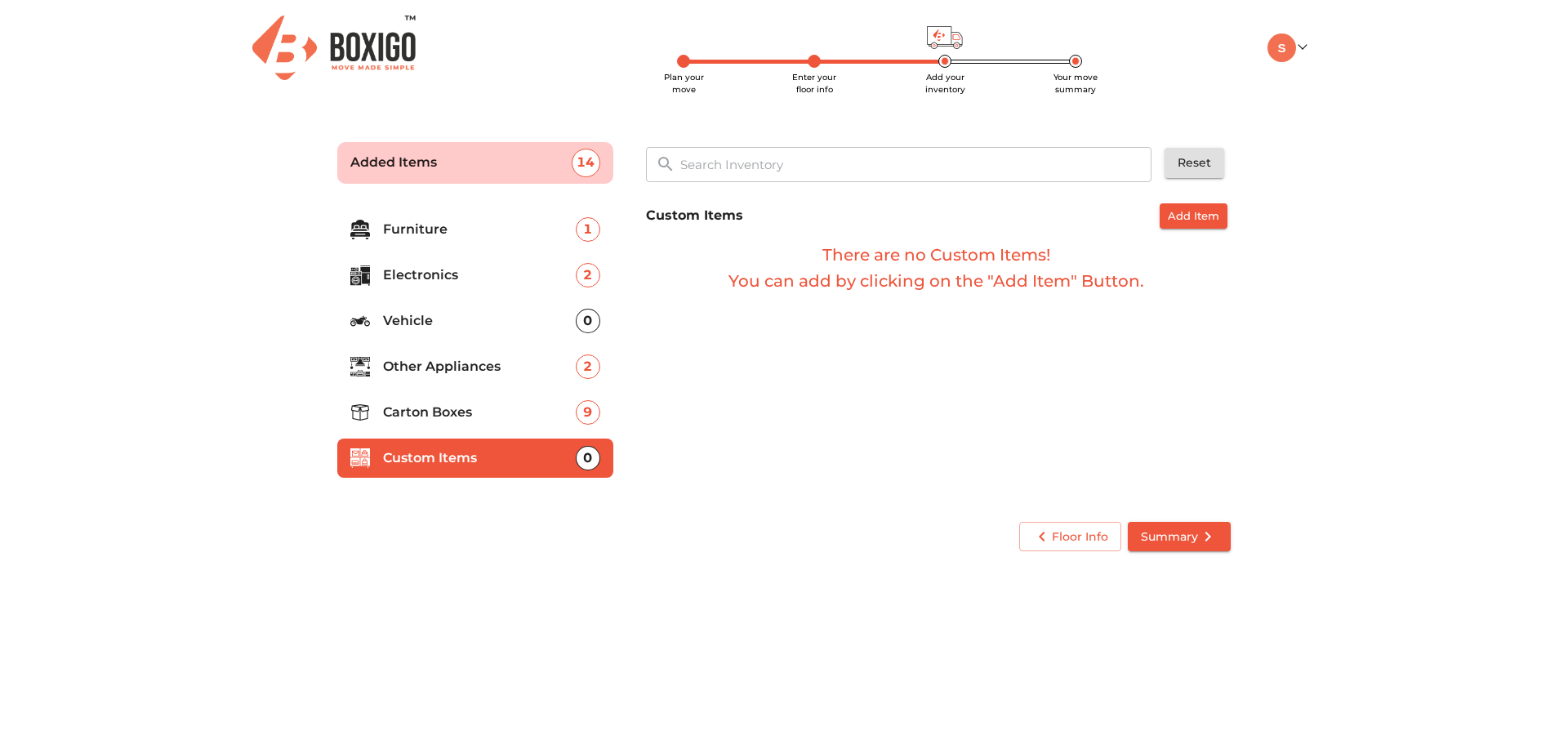
click at [1186, 534] on span "Summary" at bounding box center [1179, 537] width 77 height 21
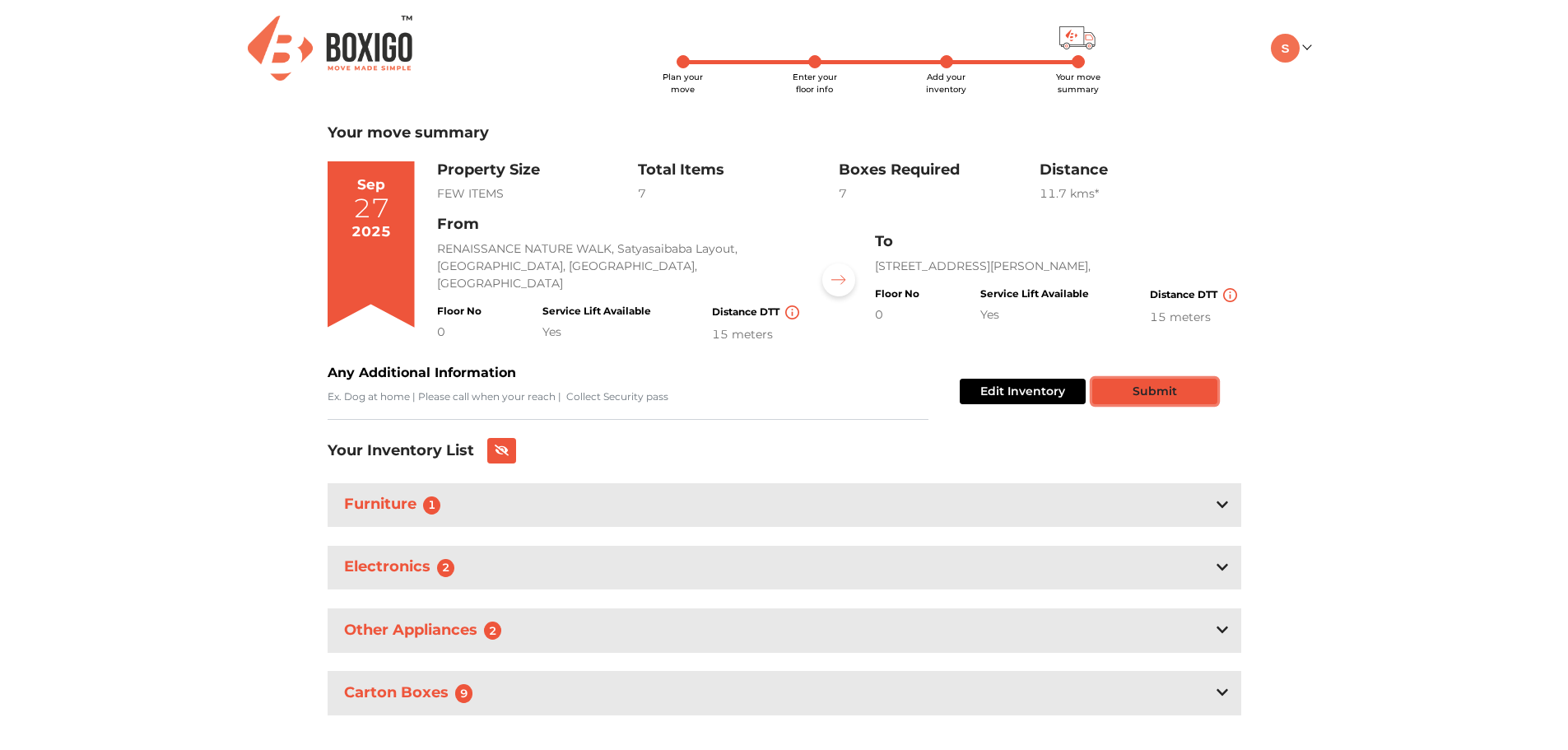
click at [1145, 394] on button "Submit" at bounding box center [1155, 391] width 125 height 26
